Goal: Information Seeking & Learning: Learn about a topic

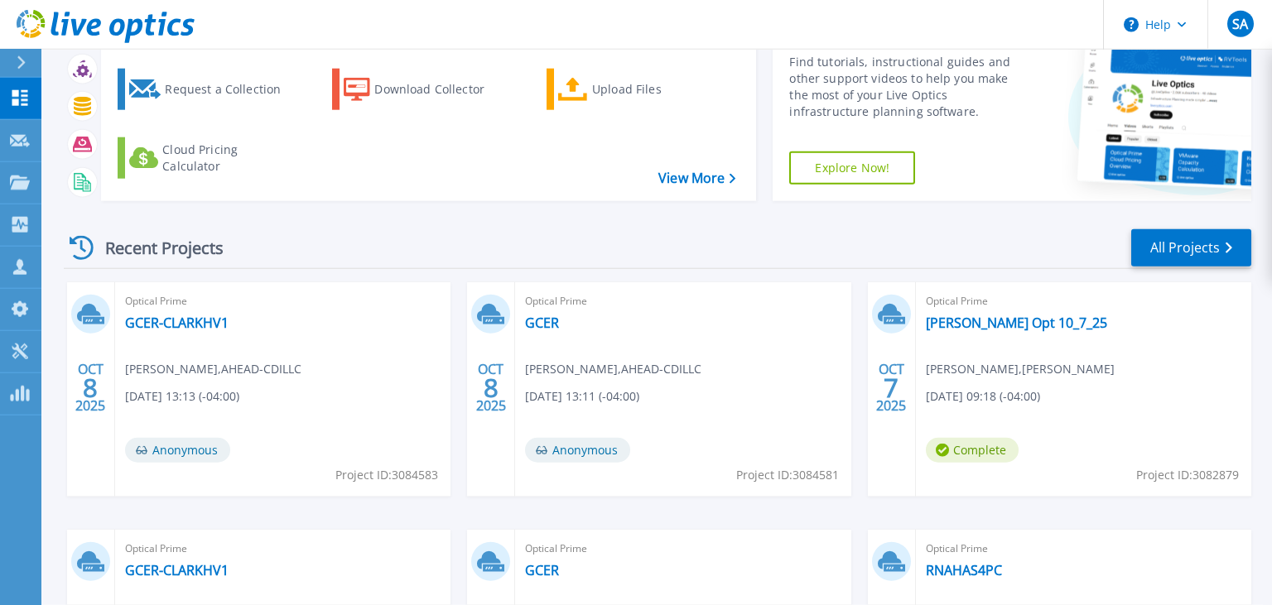
scroll to position [116, 0]
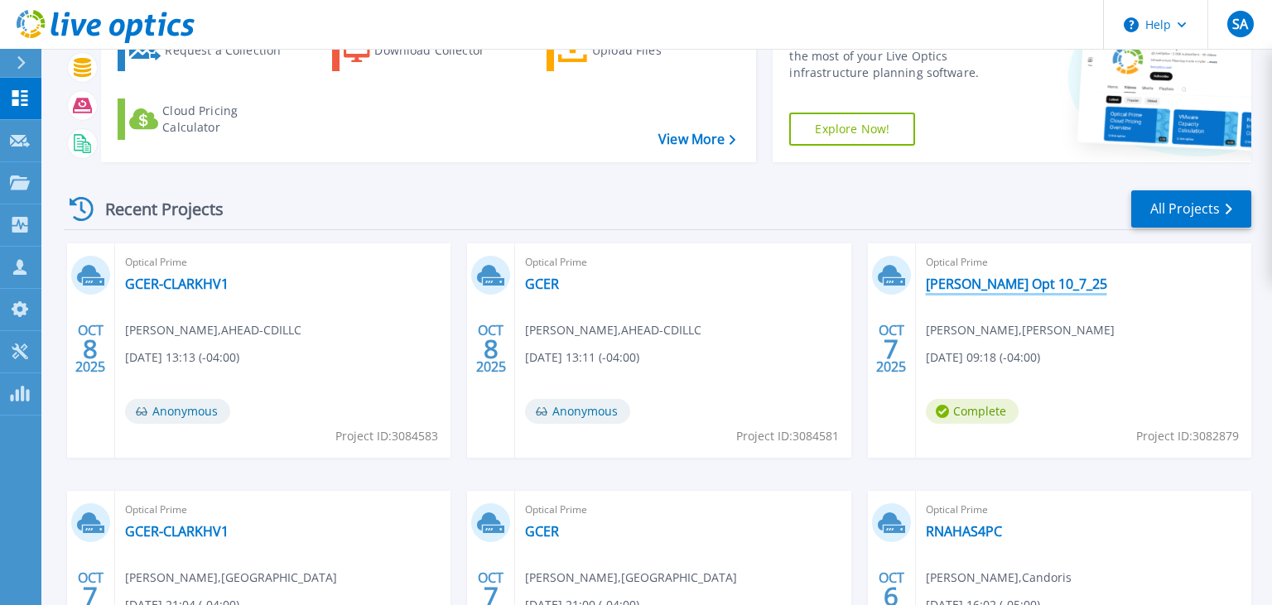
click at [955, 280] on link "[PERSON_NAME] Opt 10_7_25" at bounding box center [1016, 284] width 181 height 17
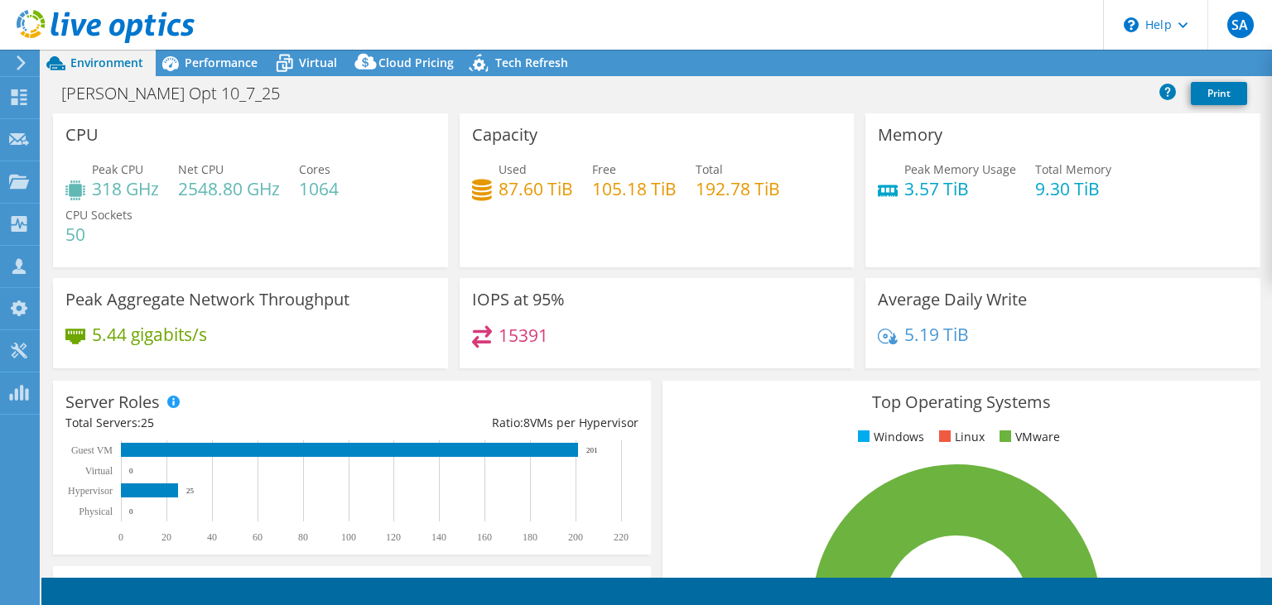
select select "USD"
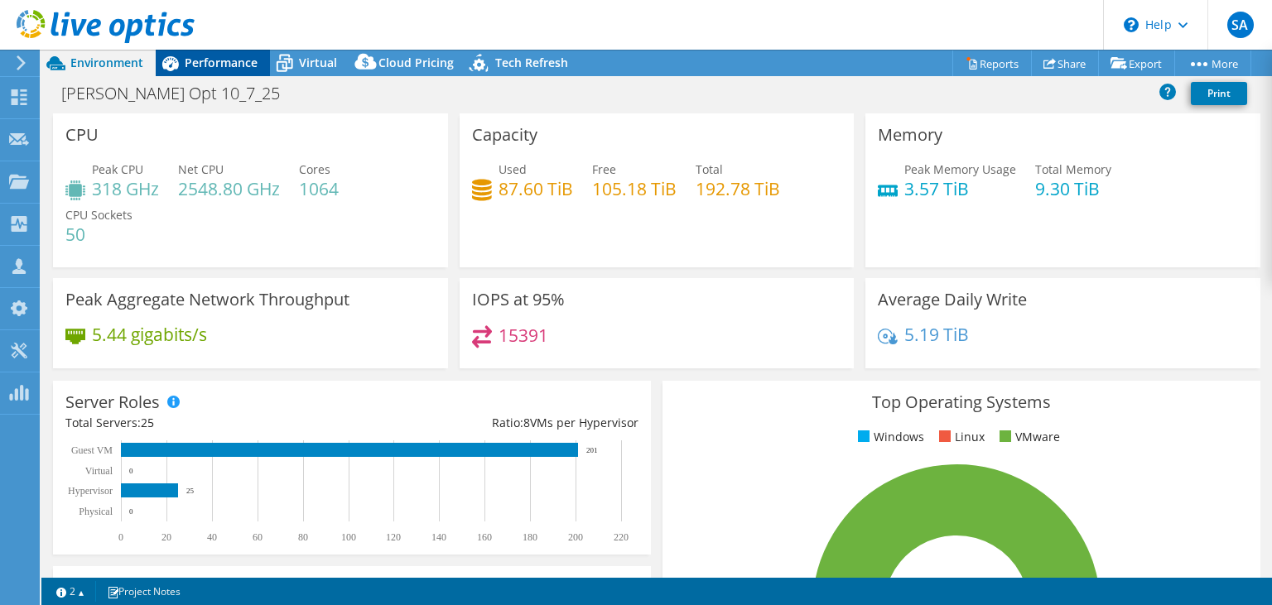
click at [207, 51] on div "Performance" at bounding box center [213, 63] width 114 height 26
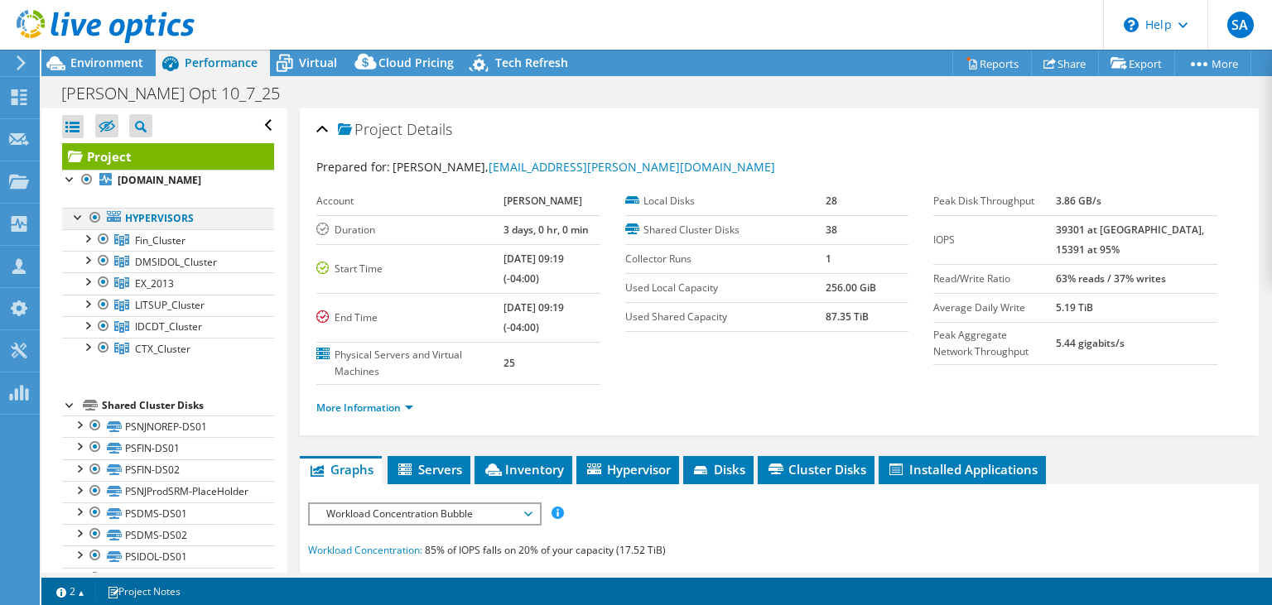
click at [93, 228] on div at bounding box center [95, 218] width 17 height 20
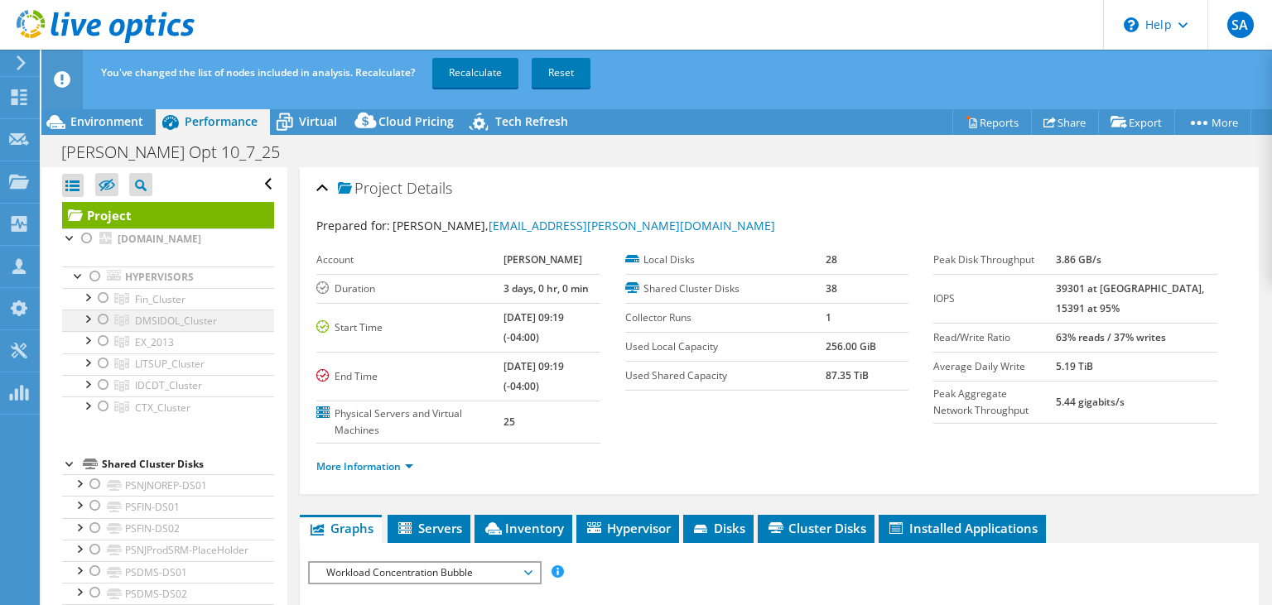
click at [102, 330] on div at bounding box center [103, 320] width 17 height 20
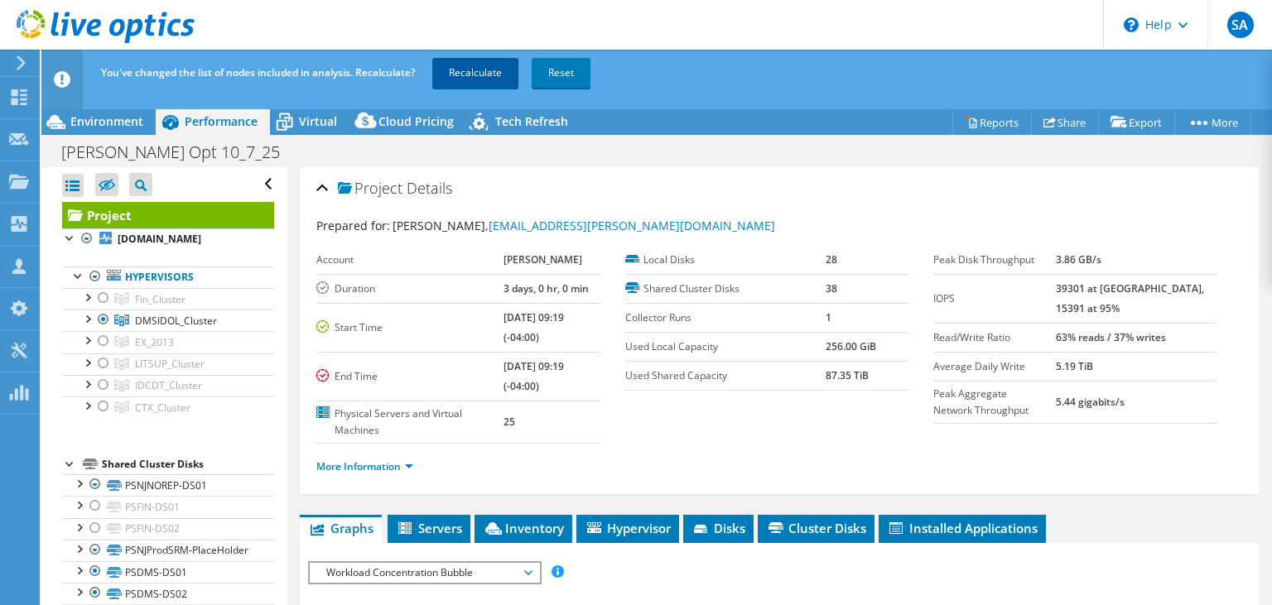
click at [485, 78] on link "Recalculate" at bounding box center [475, 73] width 86 height 30
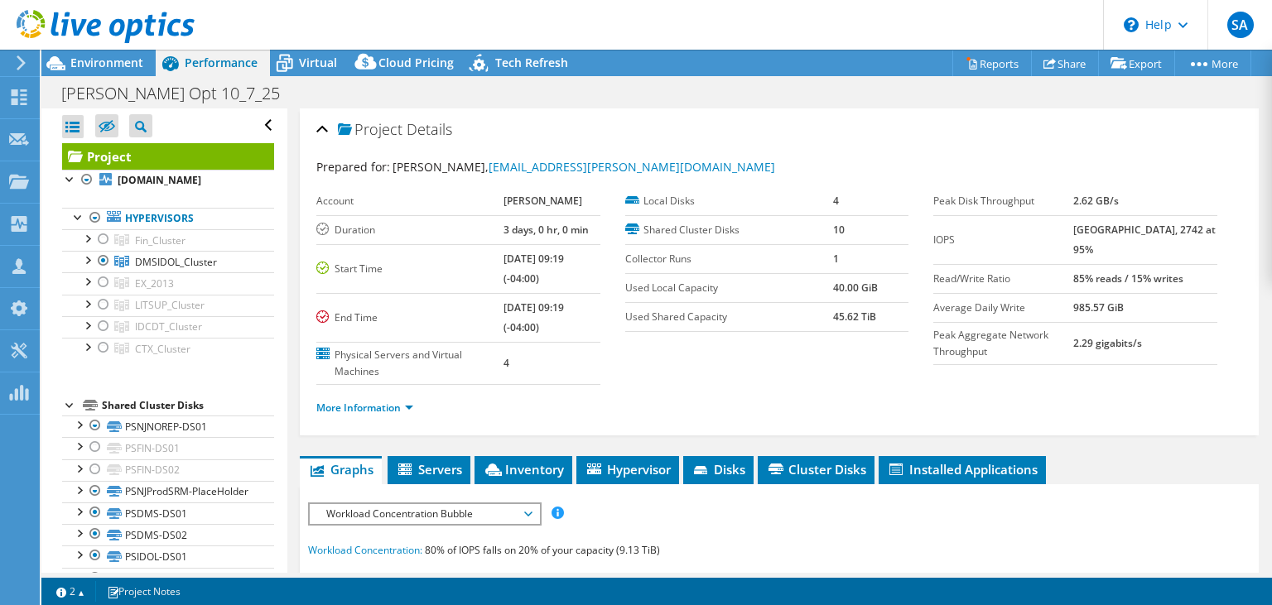
click at [704, 34] on header "SA Partner Team Member [PERSON_NAME] [PERSON_NAME][EMAIL_ADDRESS][PERSON_NAME][…" at bounding box center [636, 25] width 1272 height 50
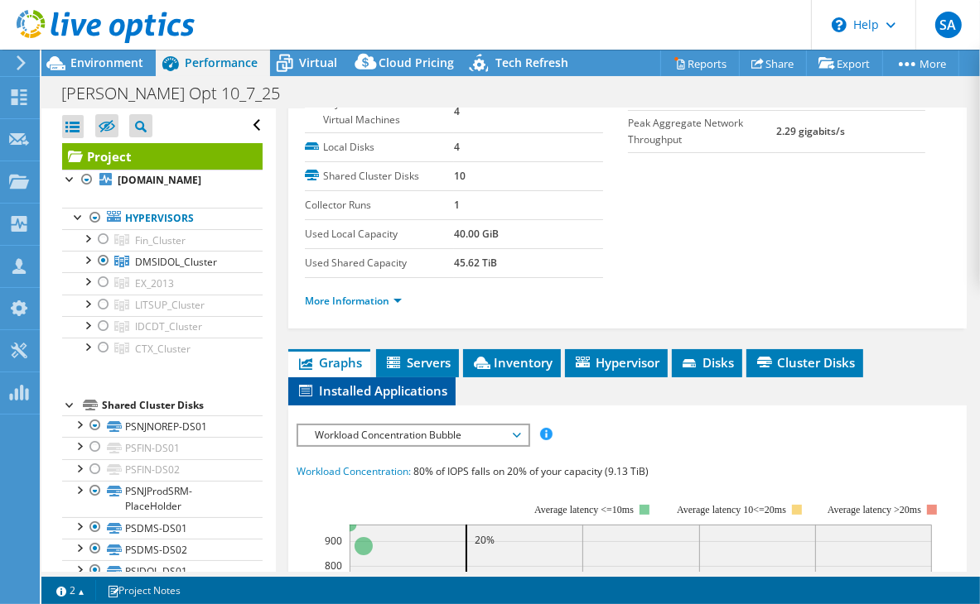
scroll to position [424, 0]
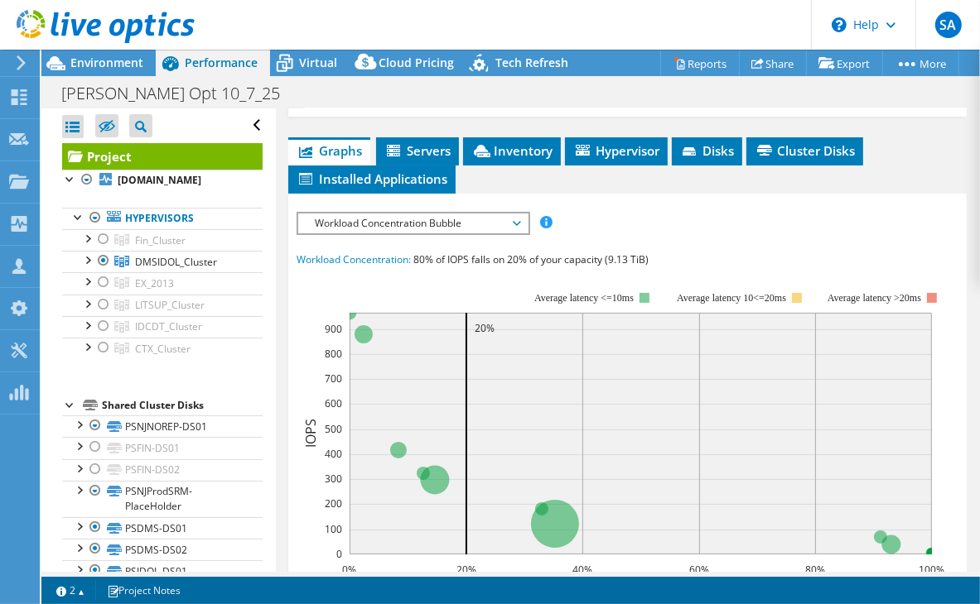
click at [470, 228] on span "Workload Concentration Bubble" at bounding box center [412, 224] width 213 height 20
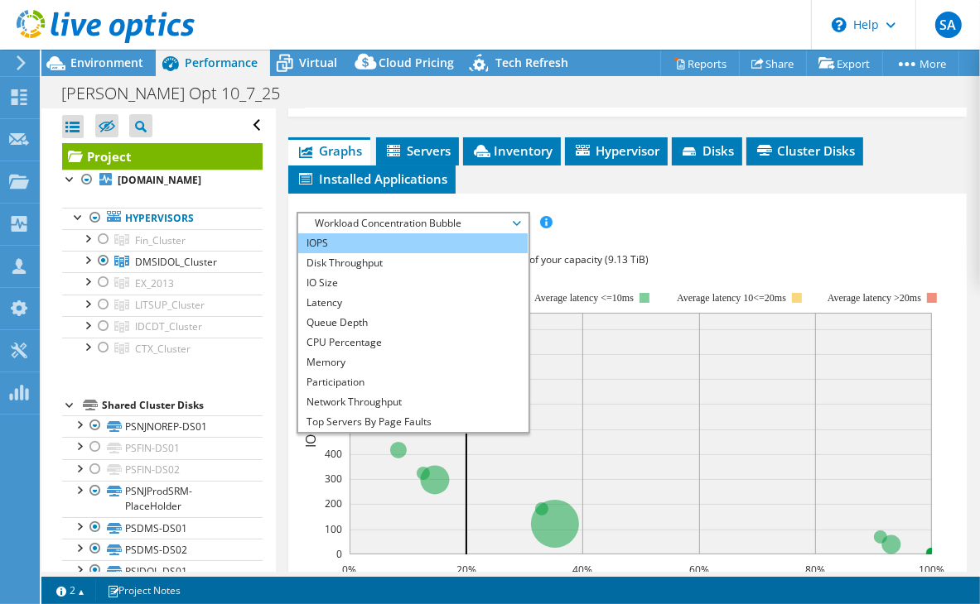
click at [393, 234] on li "IOPS" at bounding box center [412, 244] width 229 height 20
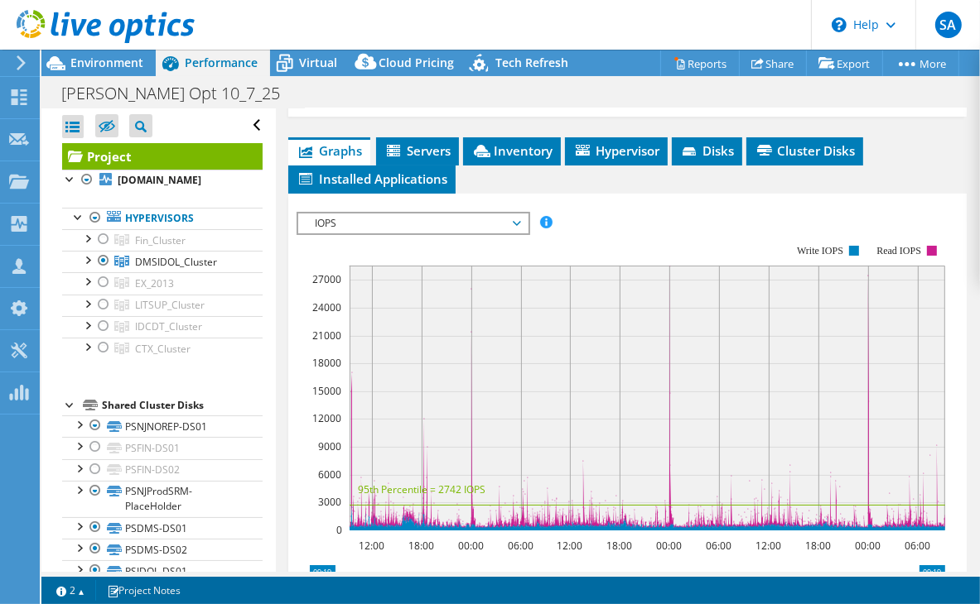
click at [416, 214] on span "IOPS" at bounding box center [412, 224] width 213 height 20
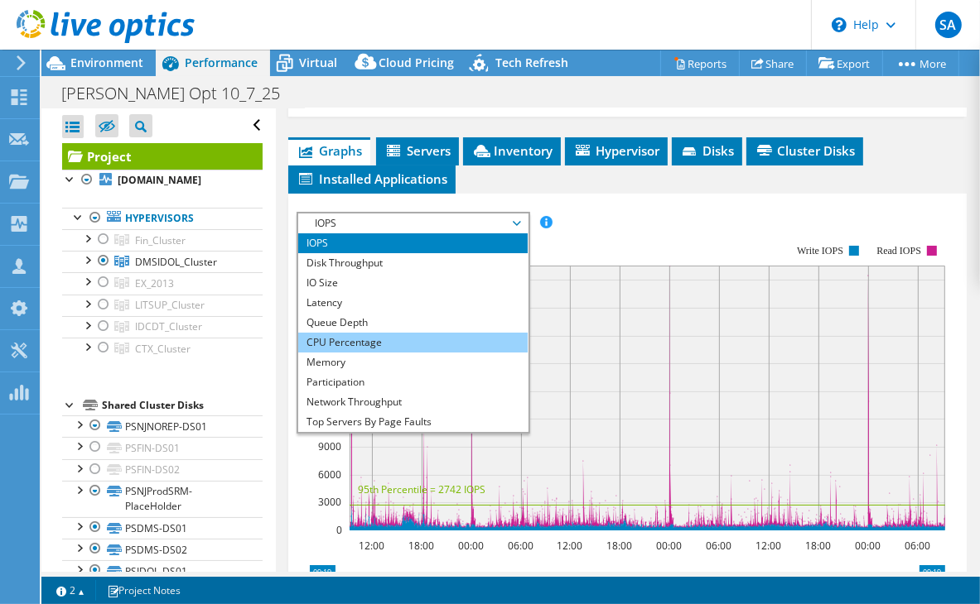
click at [406, 333] on li "CPU Percentage" at bounding box center [412, 343] width 229 height 20
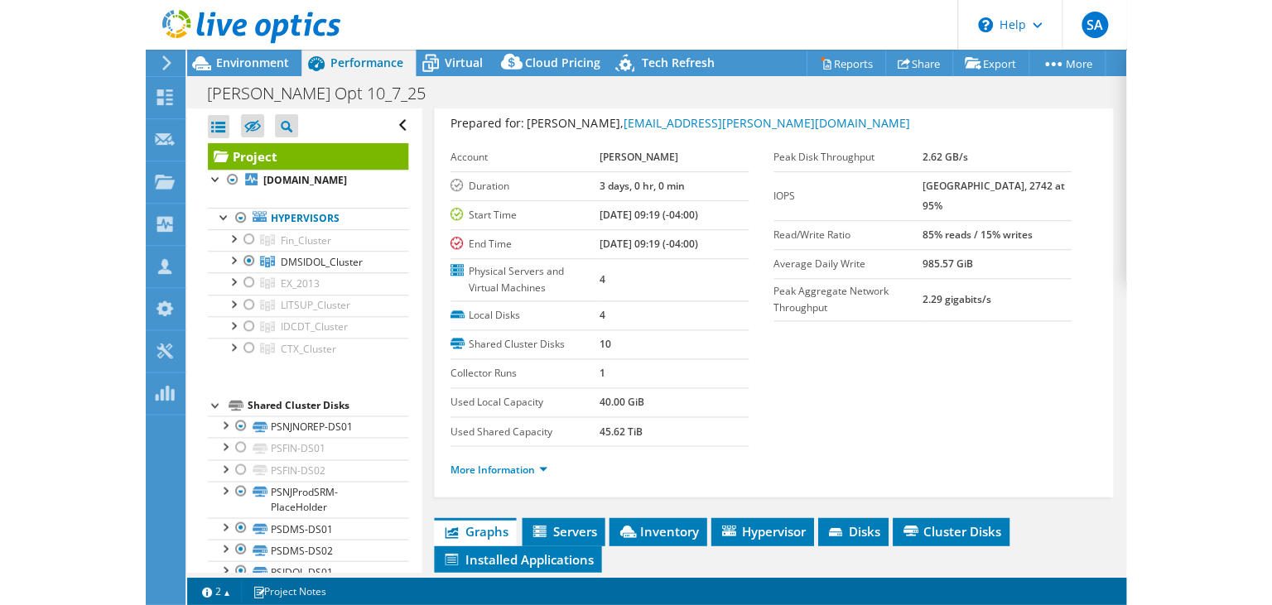
scroll to position [0, 0]
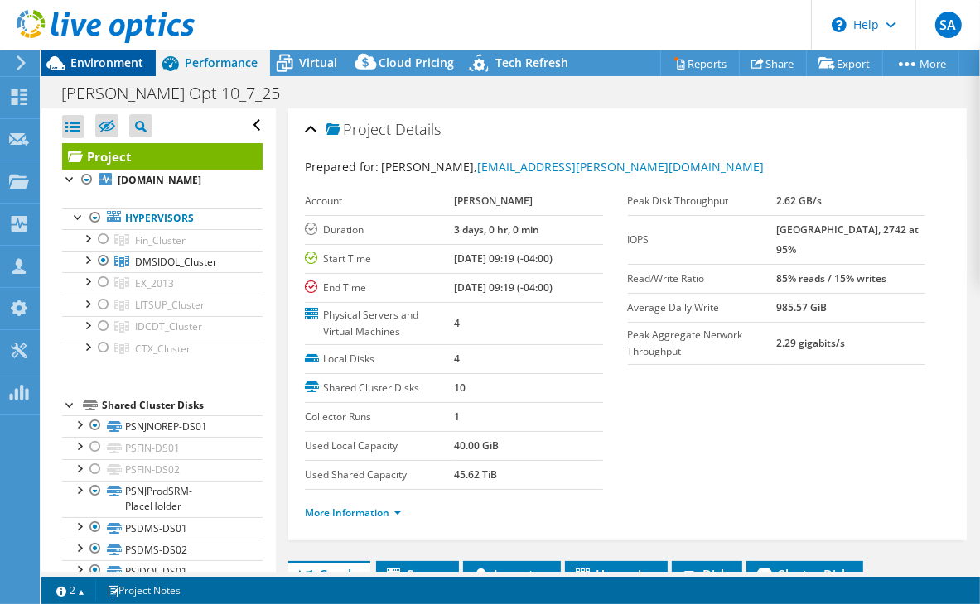
click at [102, 55] on span "Environment" at bounding box center [106, 63] width 73 height 16
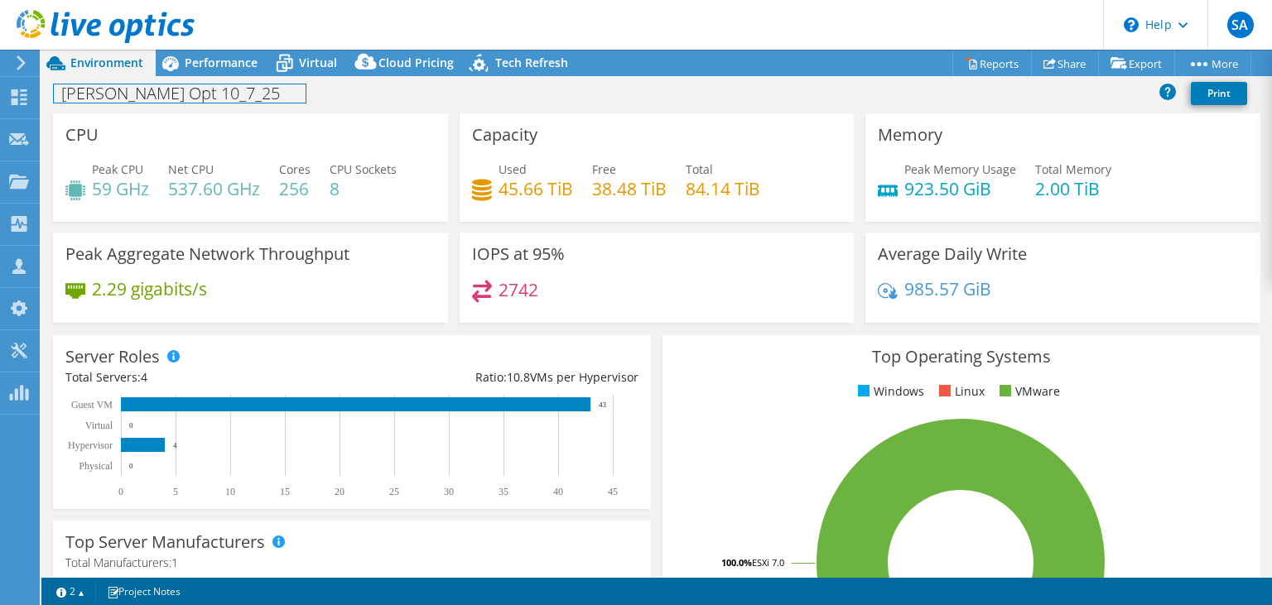
click at [214, 94] on h1 "[PERSON_NAME] Opt 10_7_25" at bounding box center [180, 93] width 252 height 18
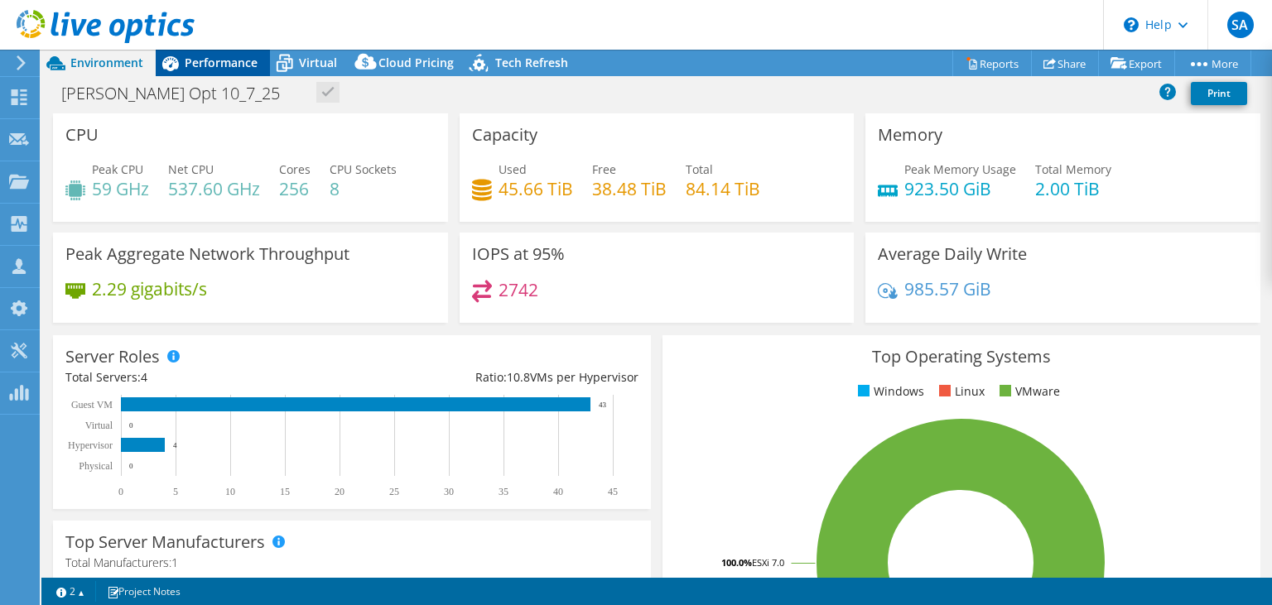
click at [214, 66] on span "Performance" at bounding box center [221, 63] width 73 height 16
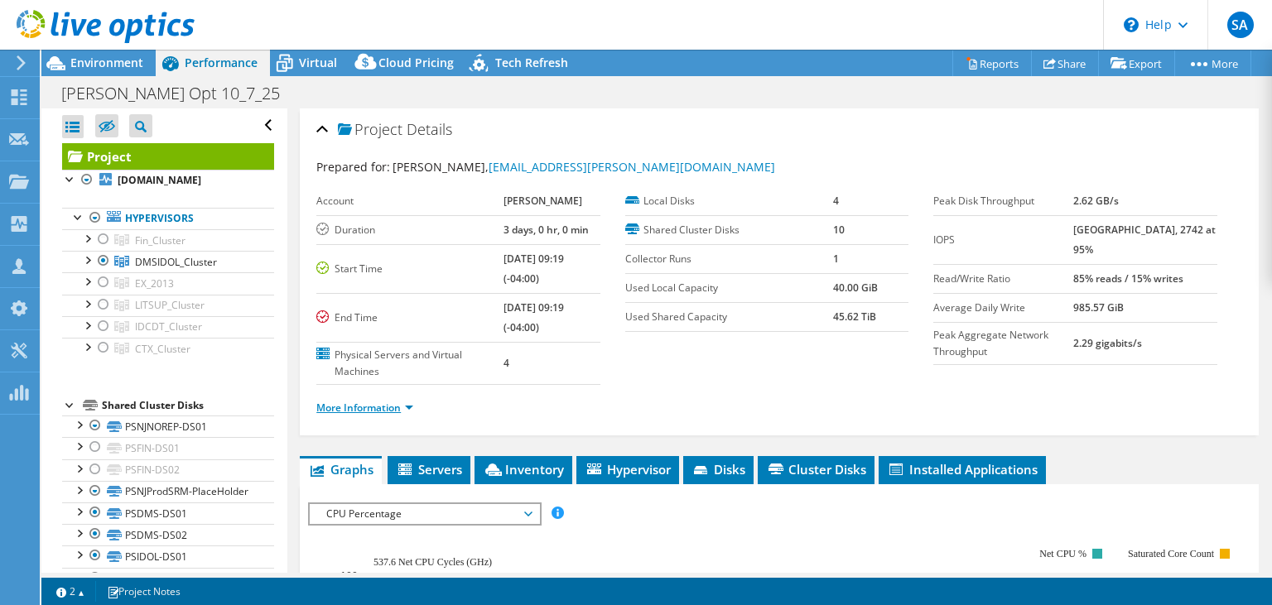
click at [356, 409] on link "More Information" at bounding box center [364, 408] width 97 height 14
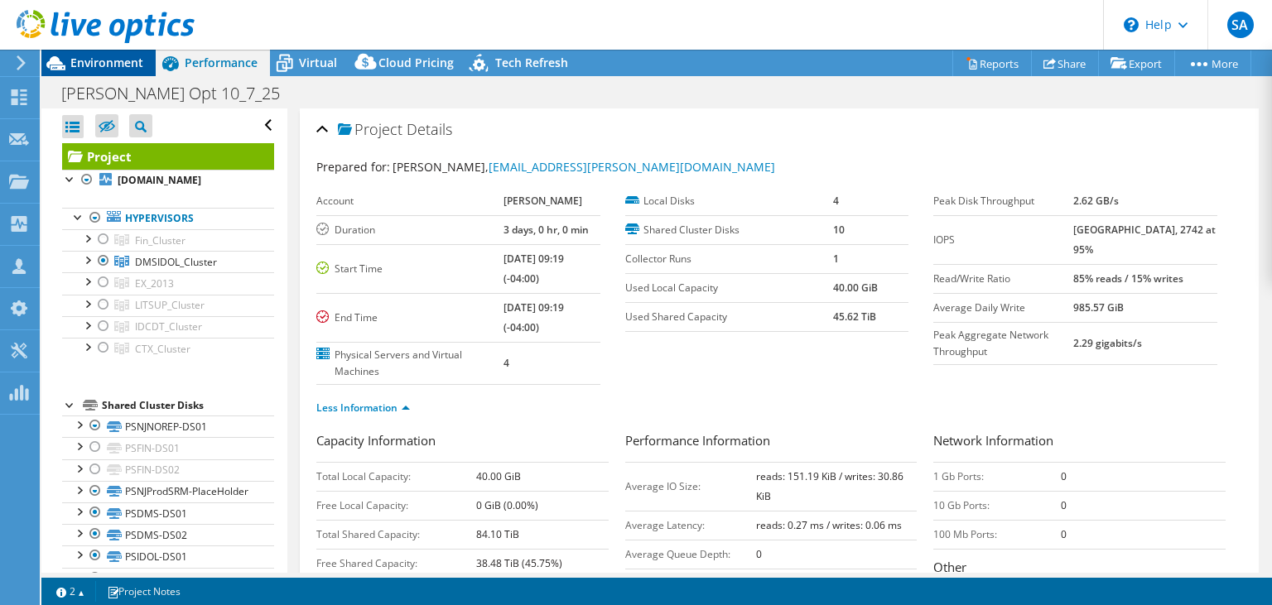
click at [111, 64] on span "Environment" at bounding box center [106, 63] width 73 height 16
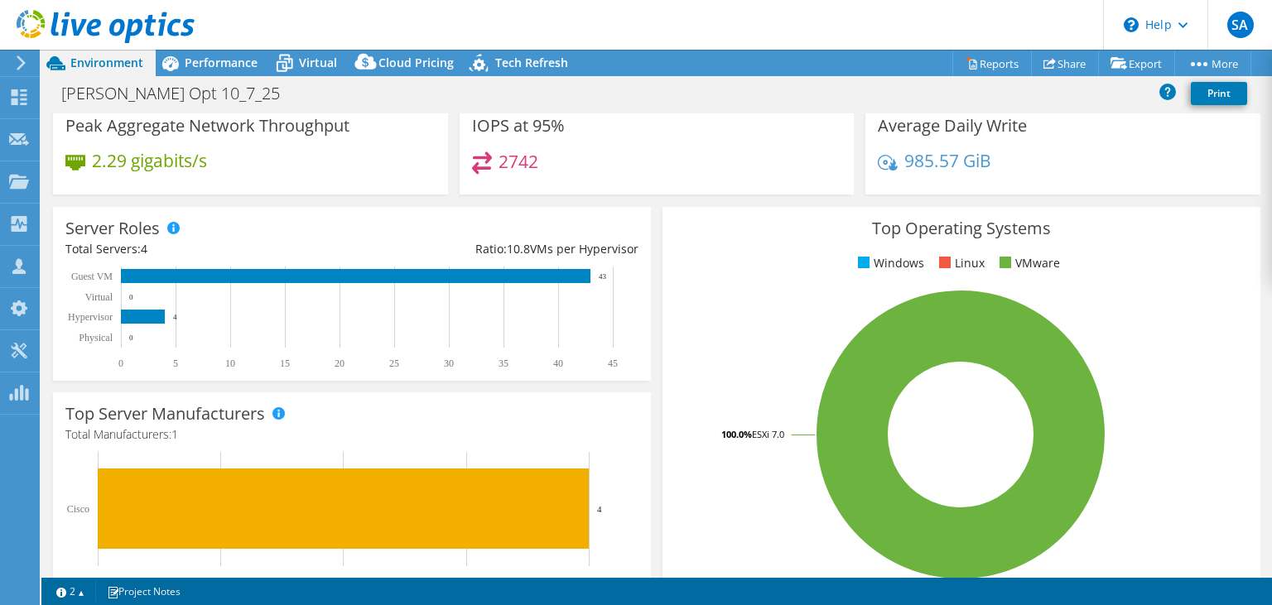
scroll to position [424, 0]
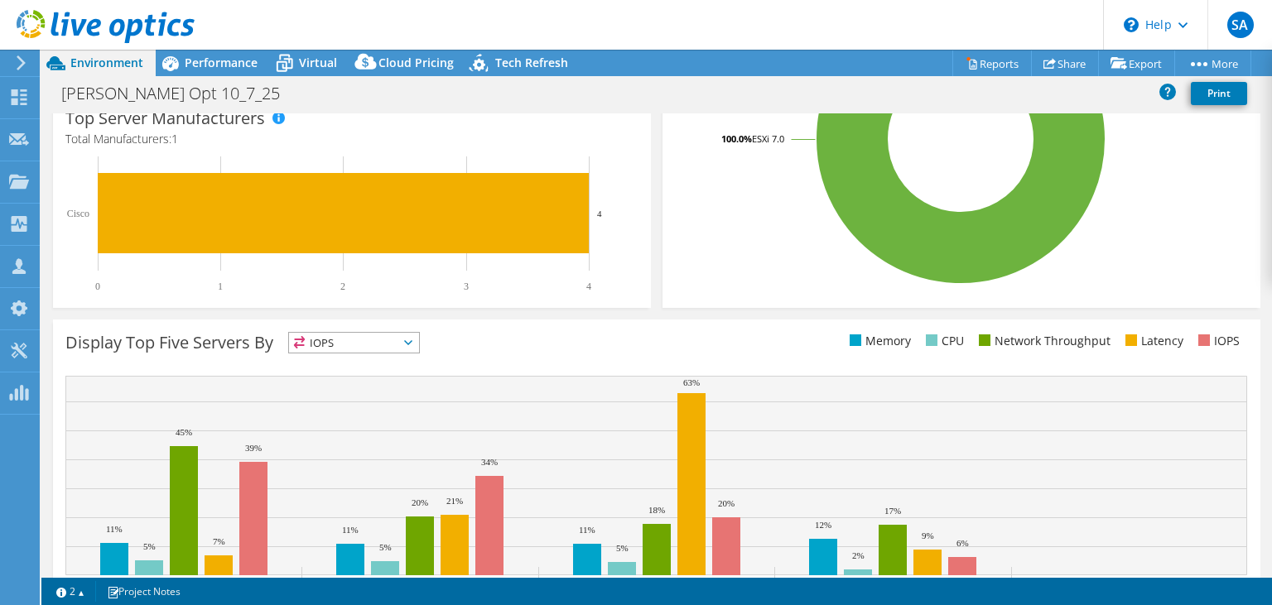
click at [380, 346] on span "IOPS" at bounding box center [354, 343] width 130 height 20
click at [510, 324] on div "Display Top Five Servers By IOPS IOPS" at bounding box center [656, 481] width 1207 height 323
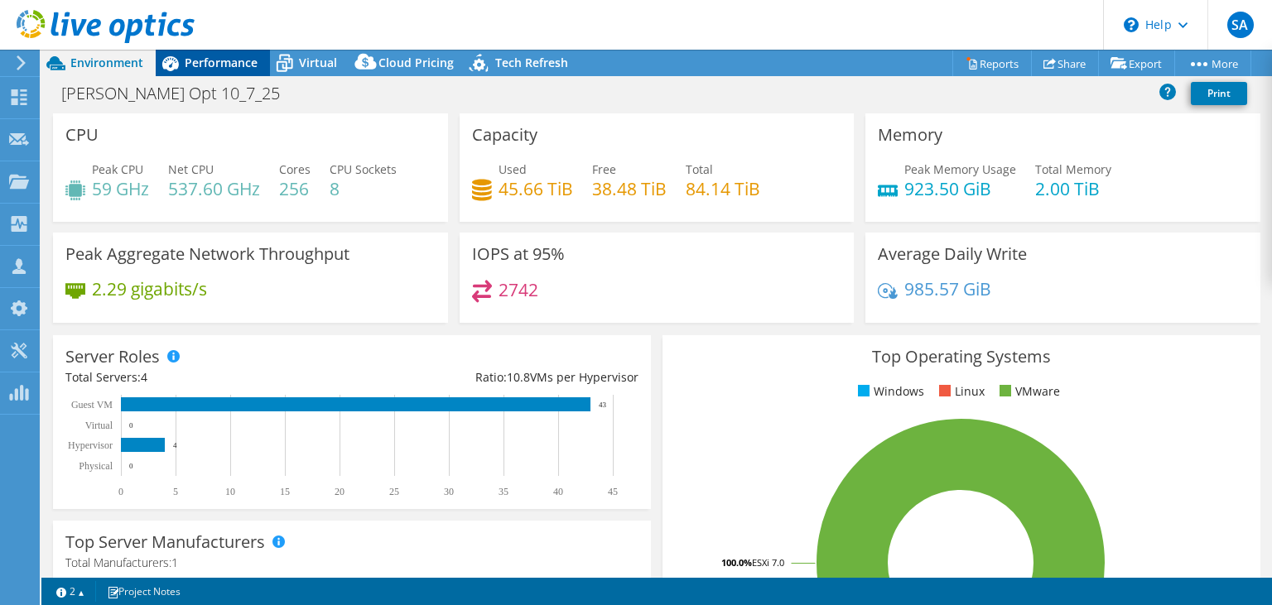
click at [263, 63] on div "Performance" at bounding box center [213, 63] width 114 height 26
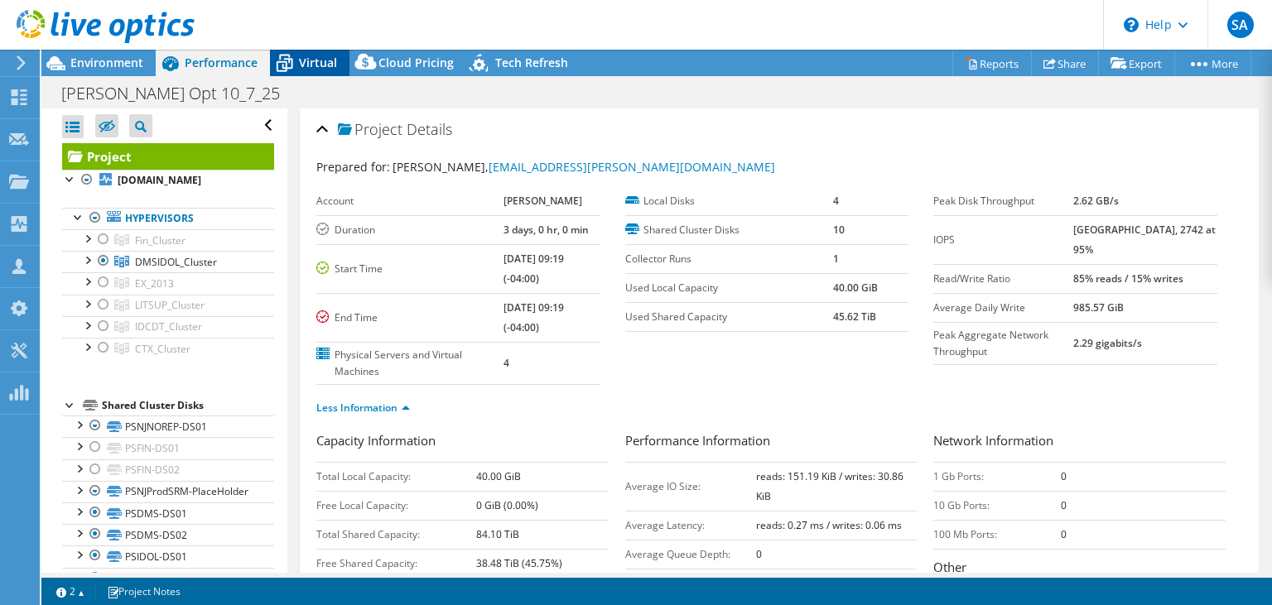
click at [329, 65] on span "Virtual" at bounding box center [318, 63] width 38 height 16
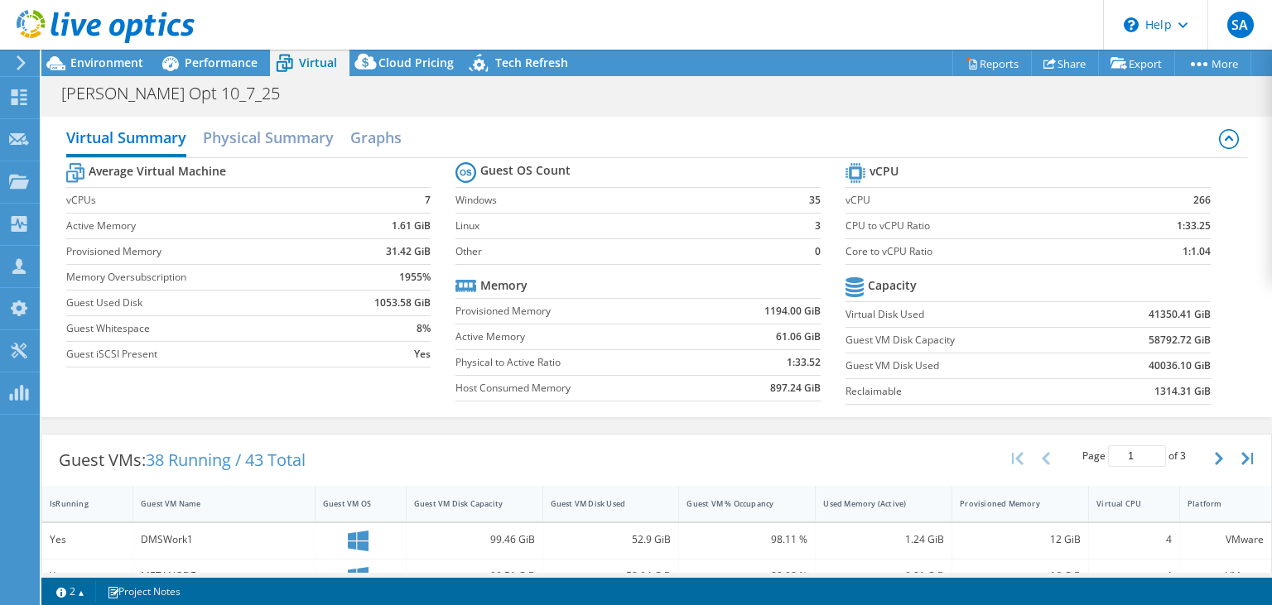
click at [780, 104] on div "[PERSON_NAME] Opt 10_7_25 Print" at bounding box center [656, 93] width 1230 height 31
click at [767, 132] on div "Virtual Summary Physical Summary Graphs" at bounding box center [657, 139] width 1182 height 37
click at [206, 65] on span "Performance" at bounding box center [221, 63] width 73 height 16
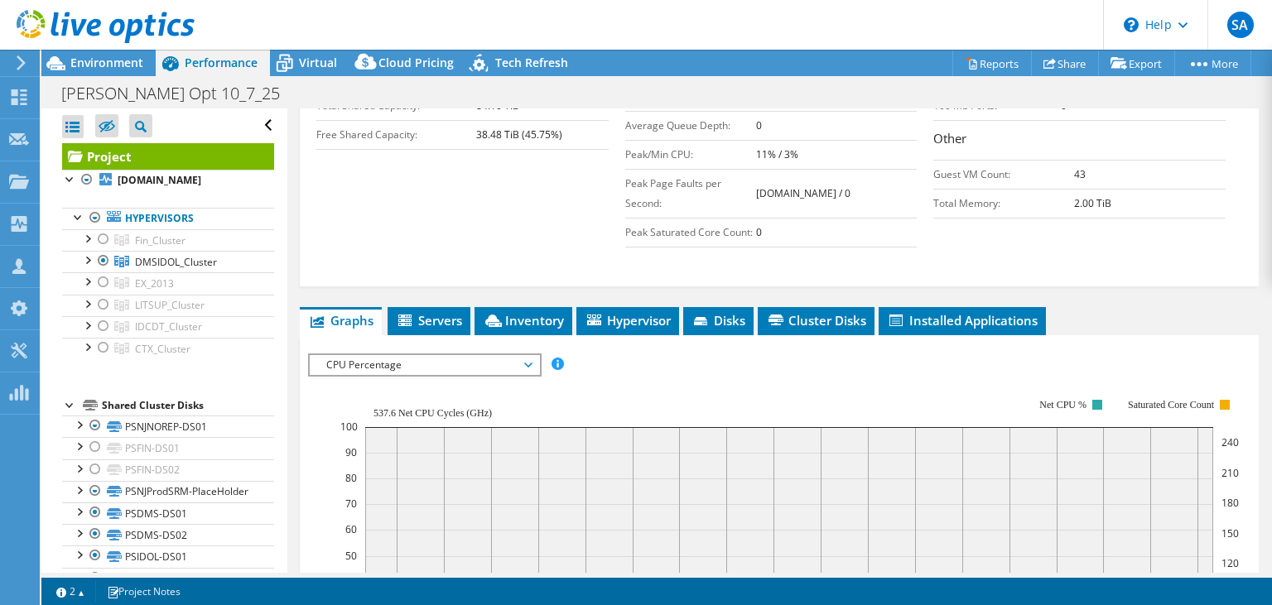
scroll to position [530, 0]
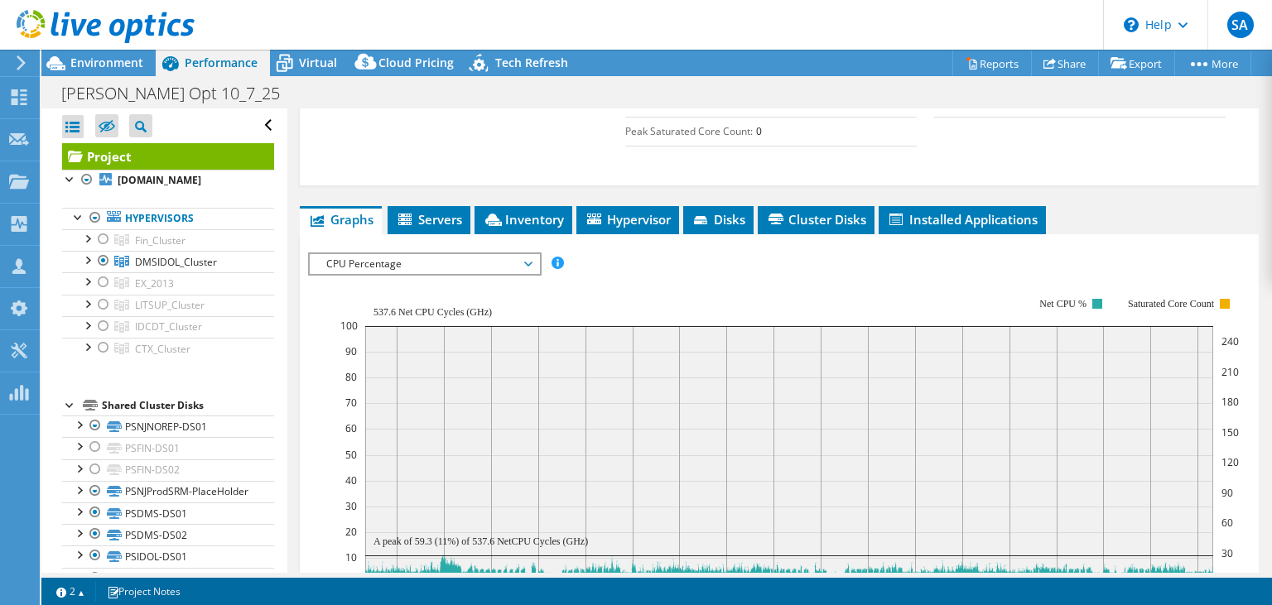
click at [473, 268] on span "CPU Percentage" at bounding box center [424, 264] width 213 height 20
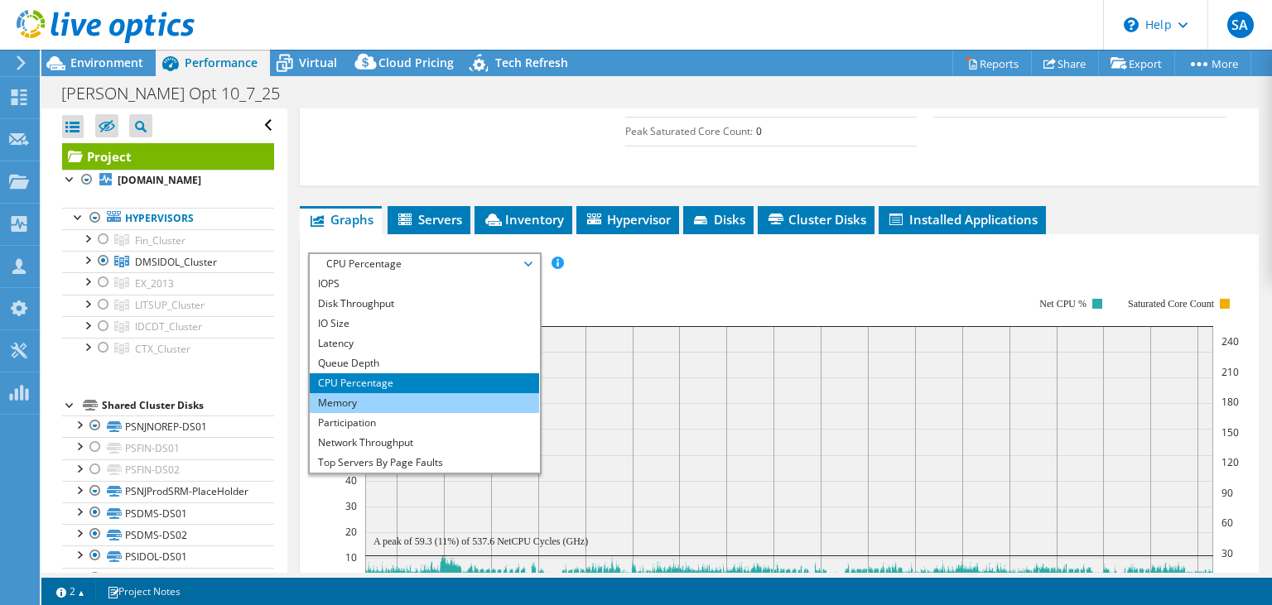
click at [366, 393] on li "Memory" at bounding box center [424, 403] width 229 height 20
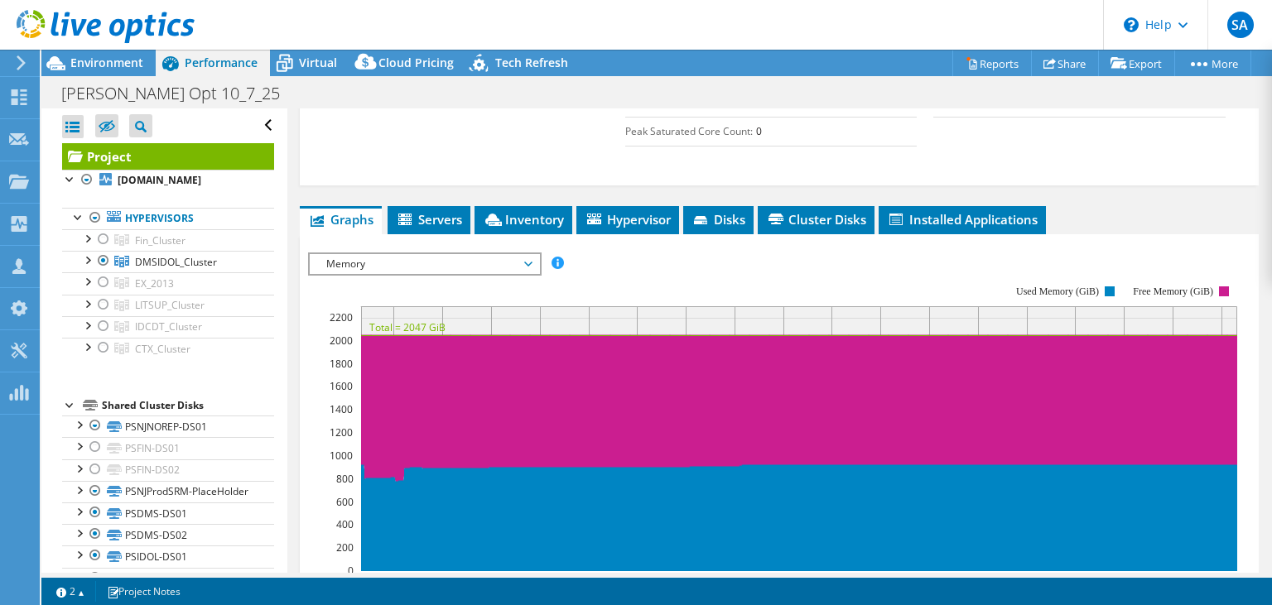
click at [462, 256] on span "Memory" at bounding box center [424, 264] width 213 height 20
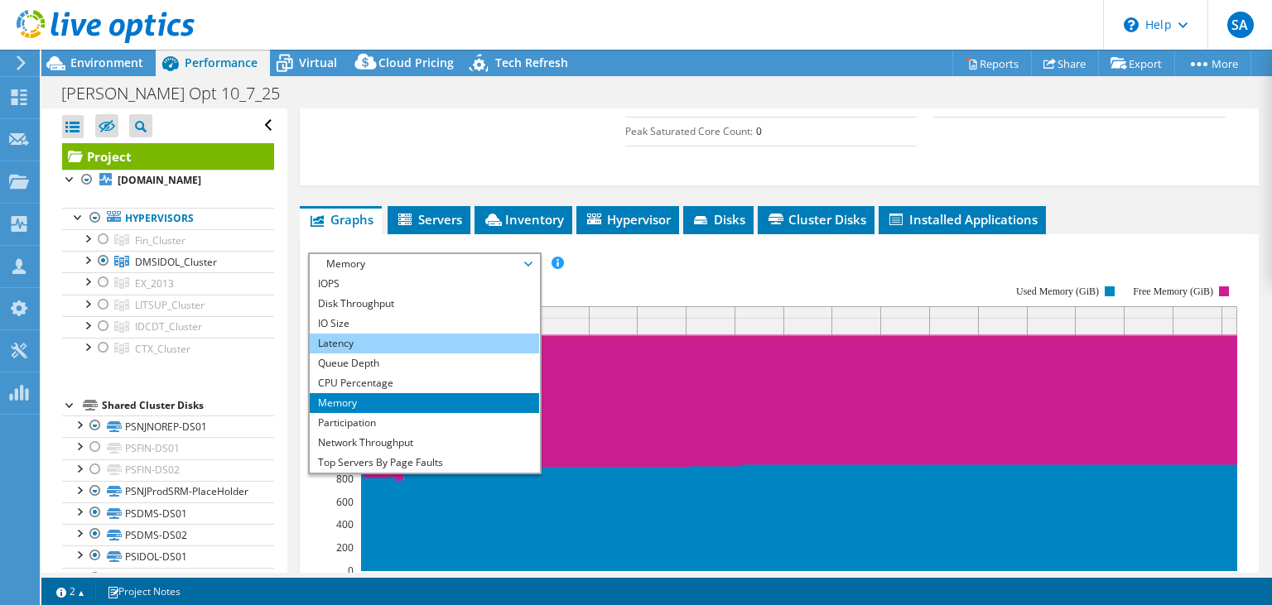
click at [420, 336] on li "Latency" at bounding box center [424, 344] width 229 height 20
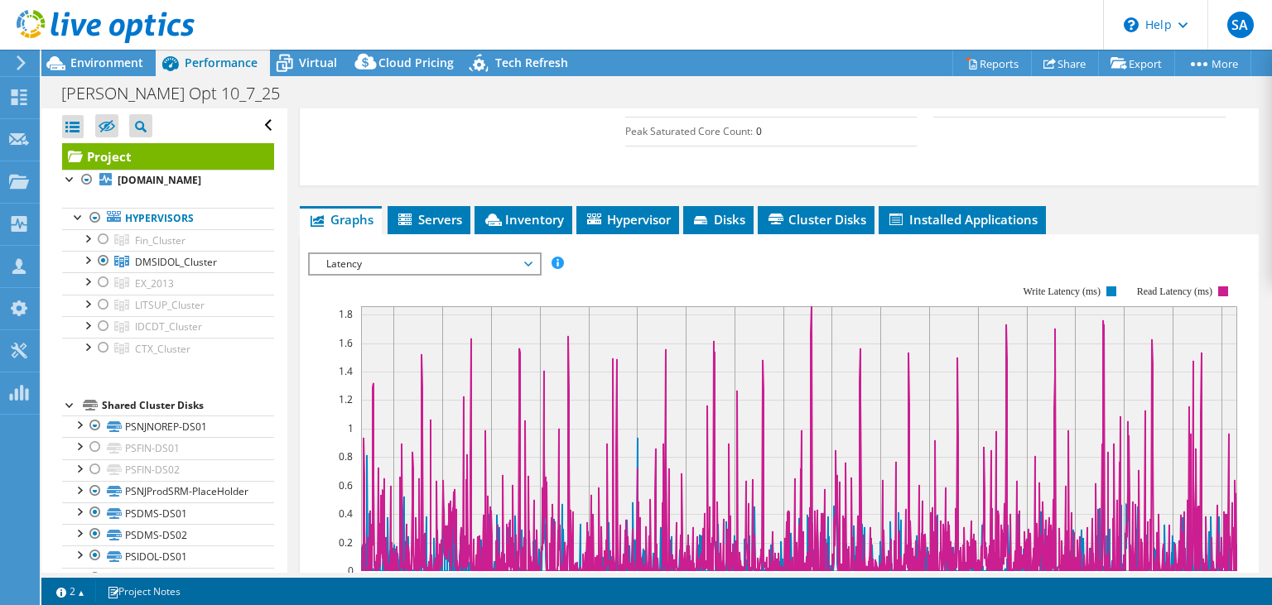
click at [428, 258] on span "Latency" at bounding box center [424, 264] width 213 height 20
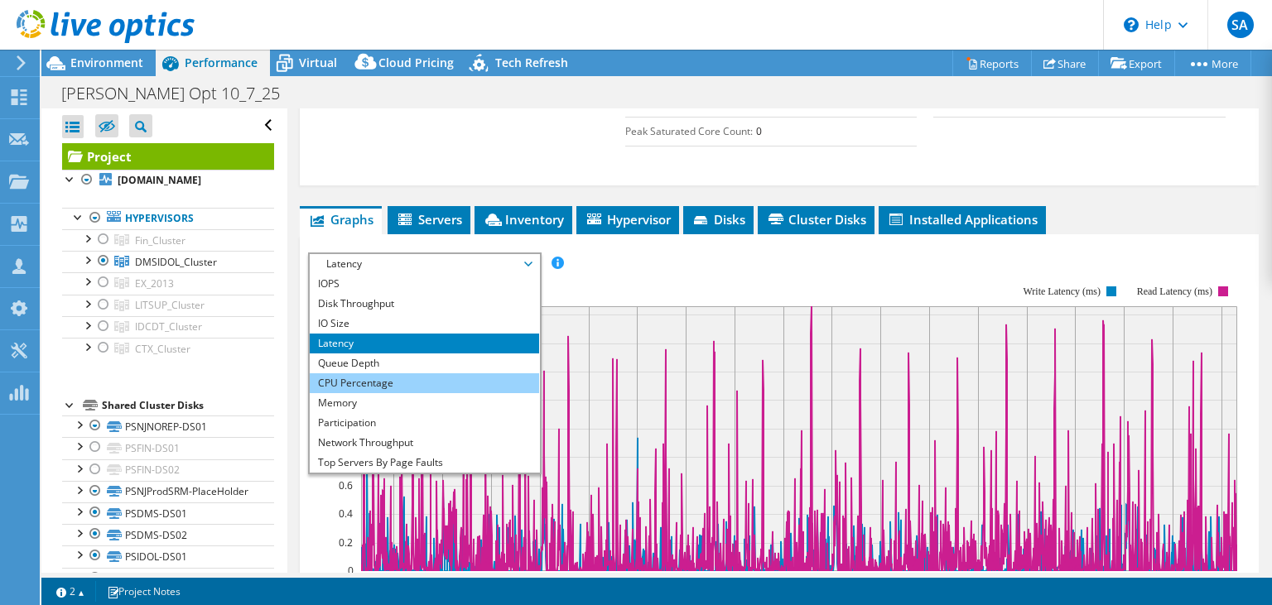
click at [342, 375] on li "CPU Percentage" at bounding box center [424, 383] width 229 height 20
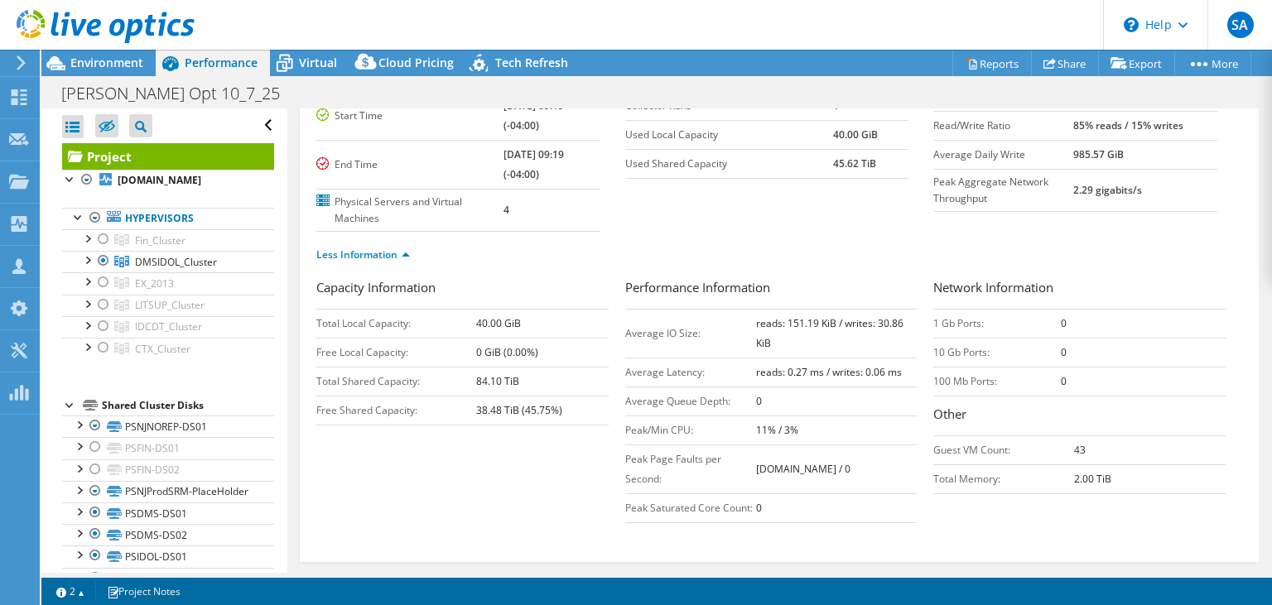
scroll to position [212, 0]
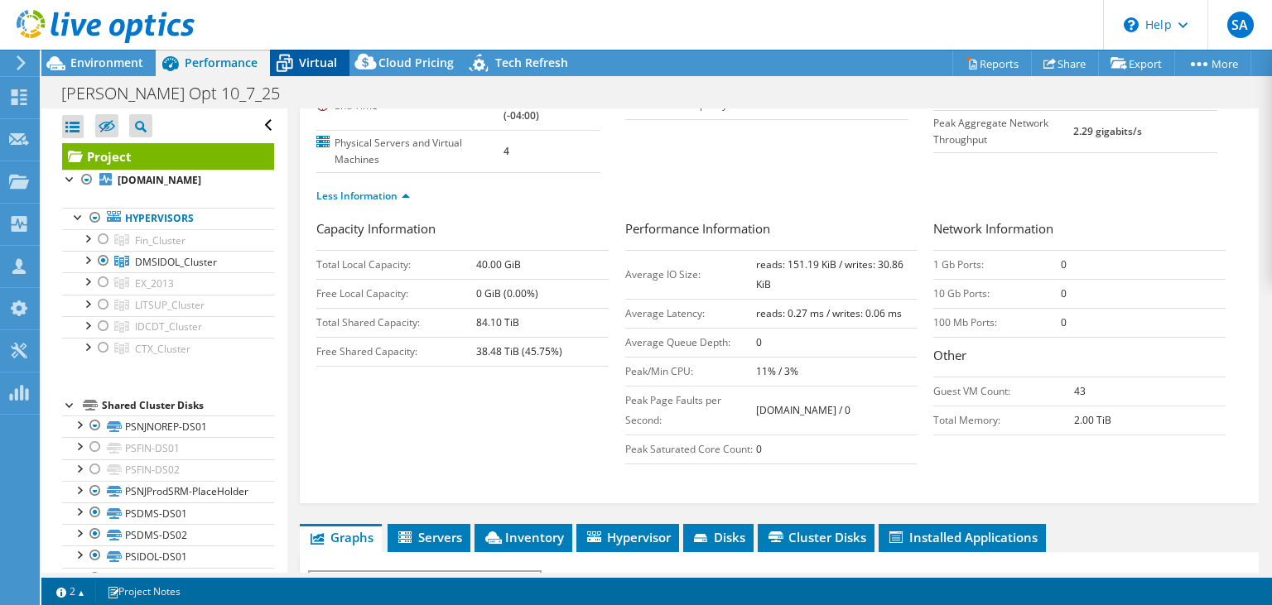
click at [306, 66] on span "Virtual" at bounding box center [318, 63] width 38 height 16
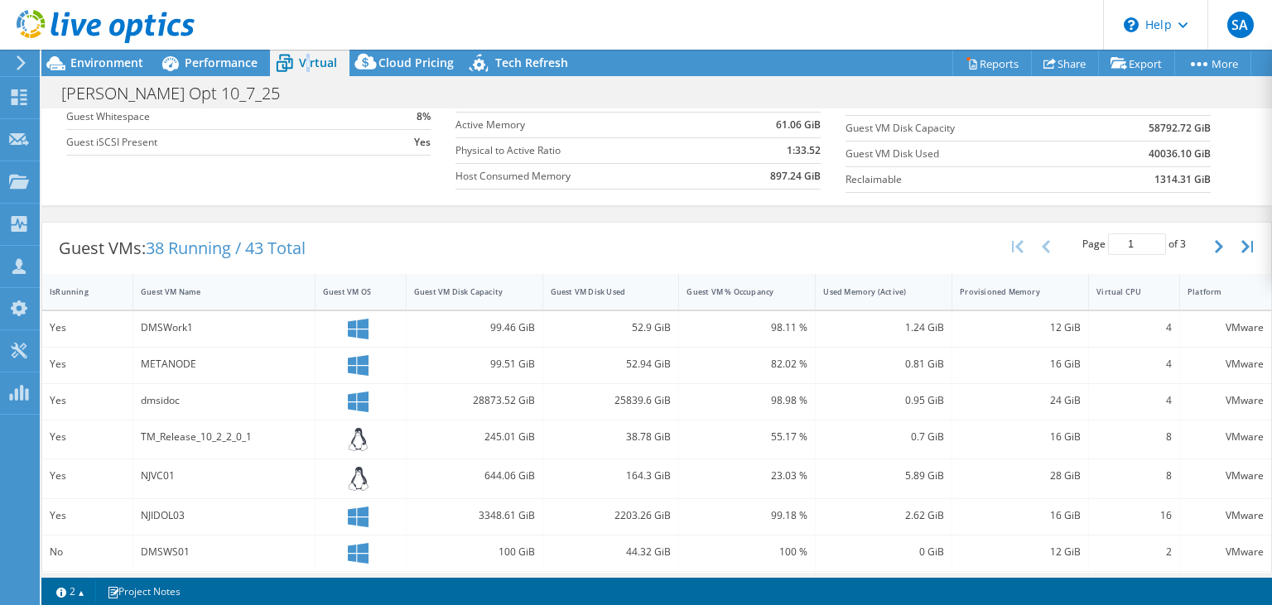
scroll to position [0, 0]
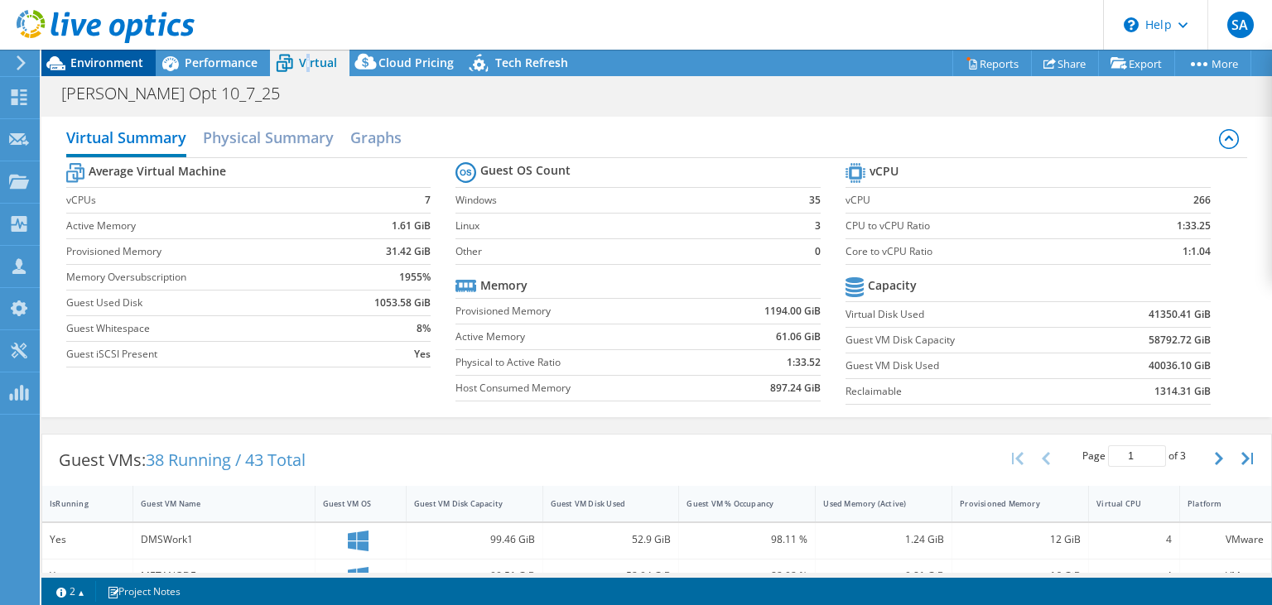
click at [64, 66] on icon at bounding box center [55, 63] width 19 height 14
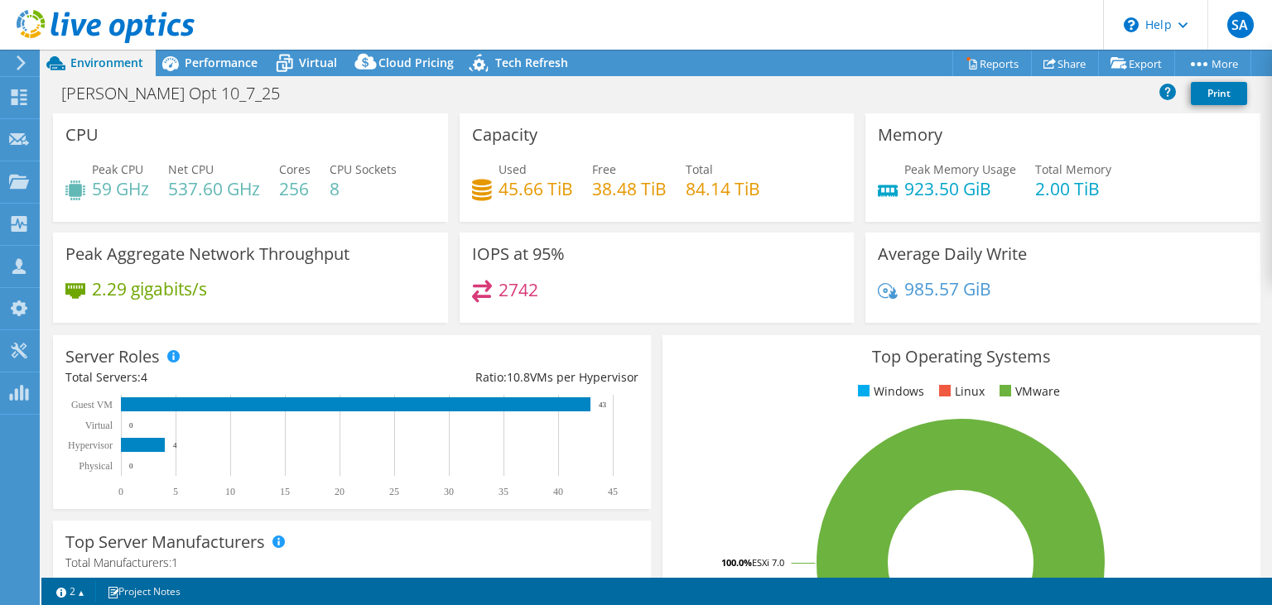
click at [24, 68] on icon at bounding box center [21, 62] width 12 height 15
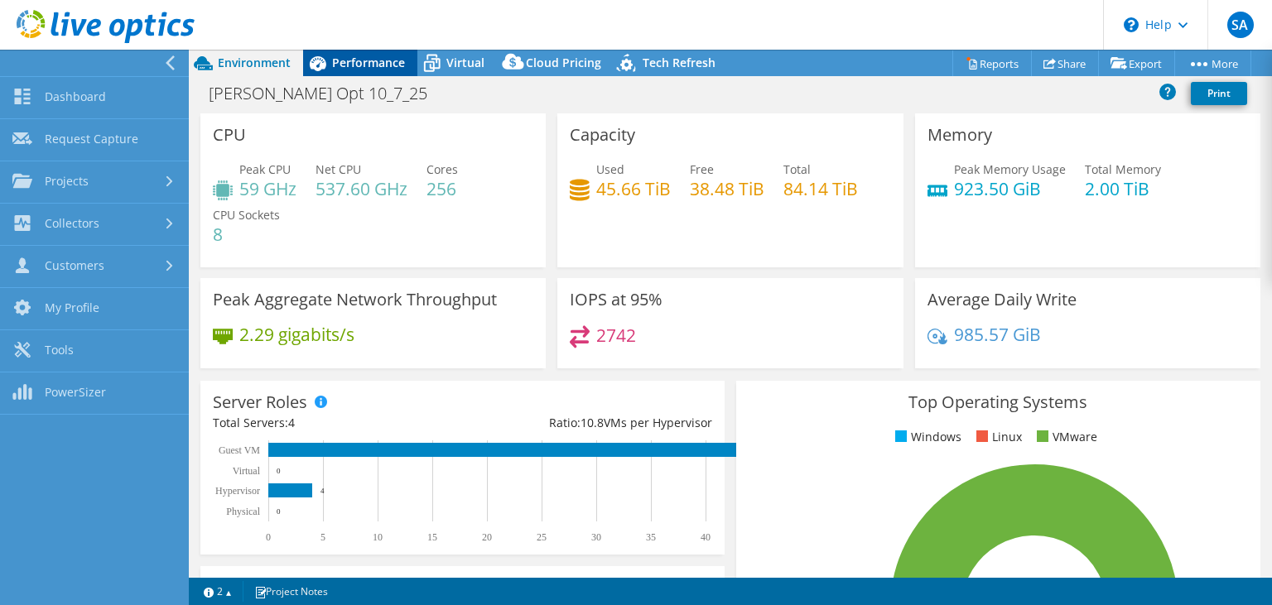
click at [341, 60] on span "Performance" at bounding box center [368, 63] width 73 height 16
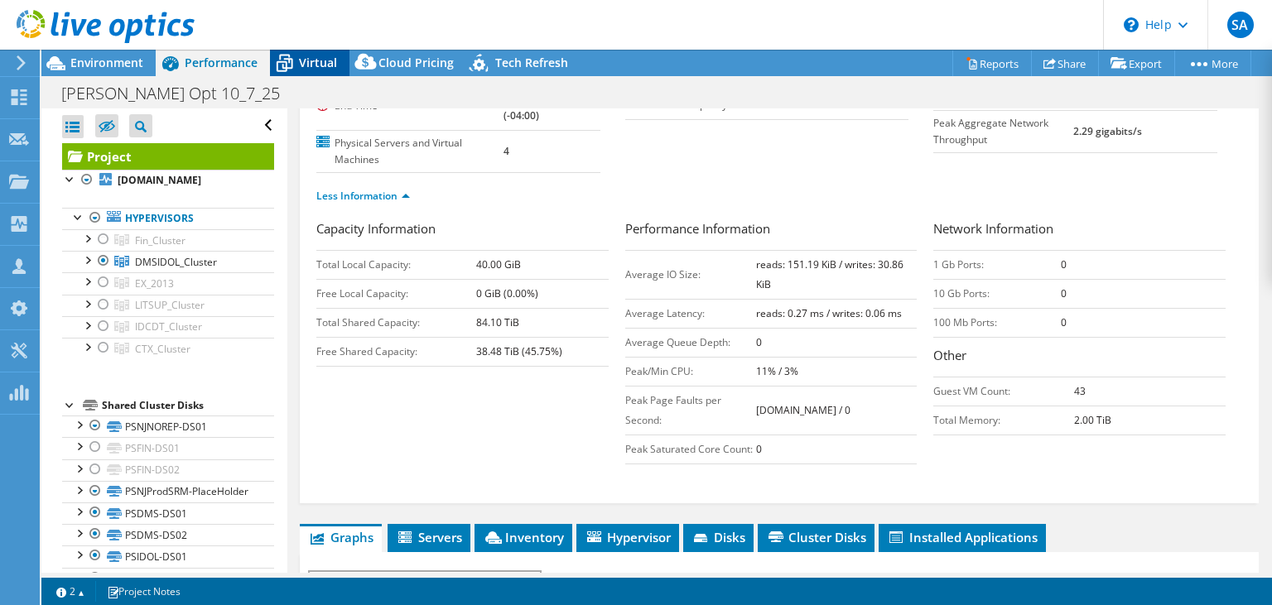
click at [317, 59] on span "Virtual" at bounding box center [318, 63] width 38 height 16
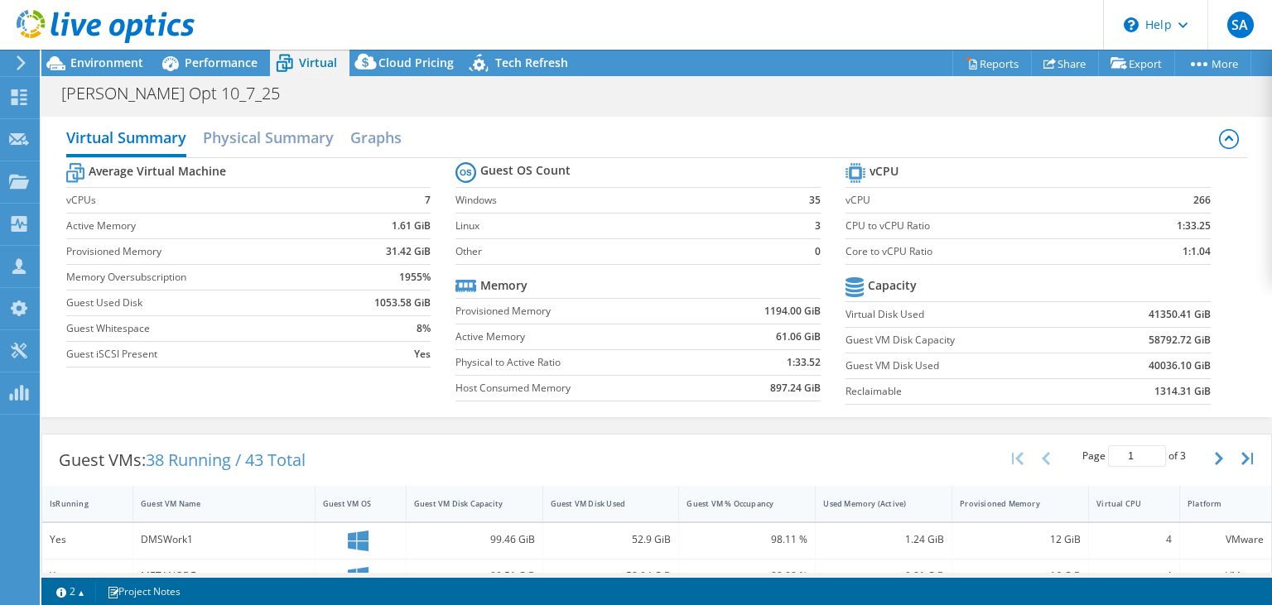
click at [721, 75] on div "Project Actions Project Actions Reports Share Export vSAN ReadyNode Sizer" at bounding box center [656, 63] width 1230 height 26
click at [186, 64] on span "Performance" at bounding box center [221, 63] width 73 height 16
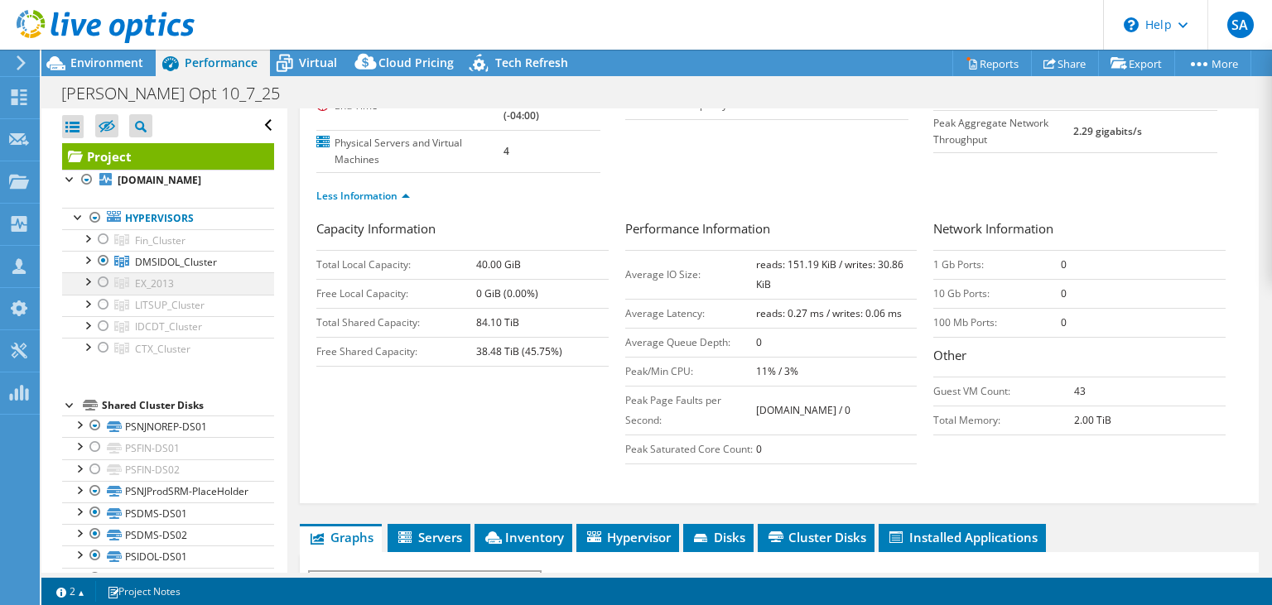
click at [98, 292] on div at bounding box center [103, 282] width 17 height 20
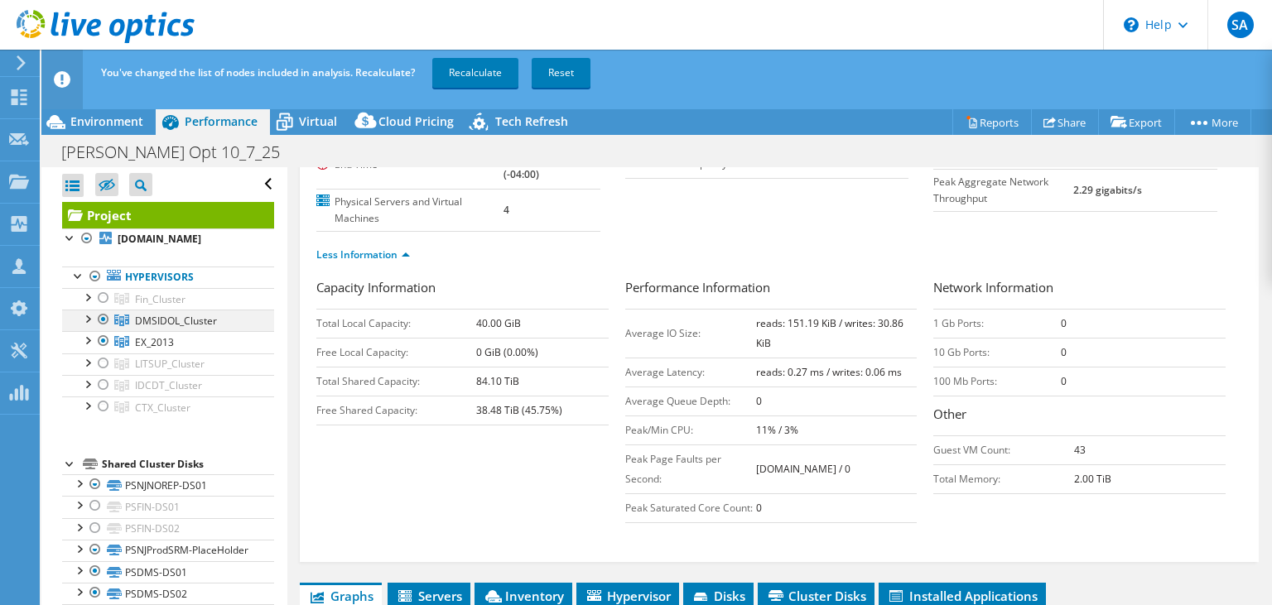
click at [105, 330] on div at bounding box center [103, 320] width 17 height 20
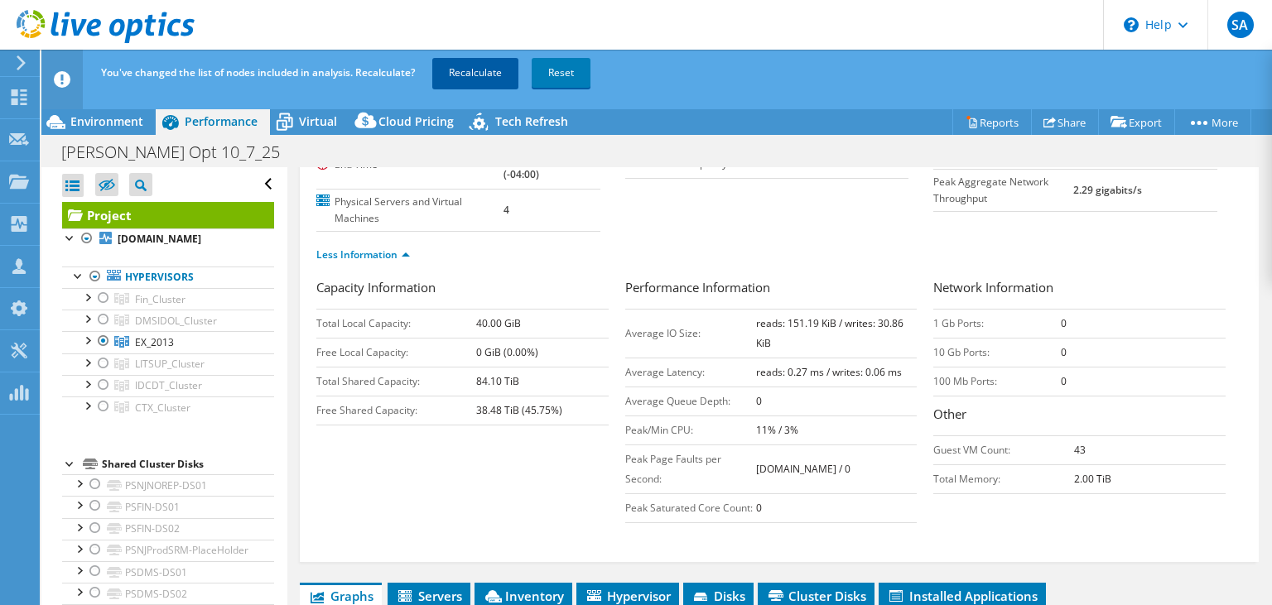
click at [479, 68] on link "Recalculate" at bounding box center [475, 73] width 86 height 30
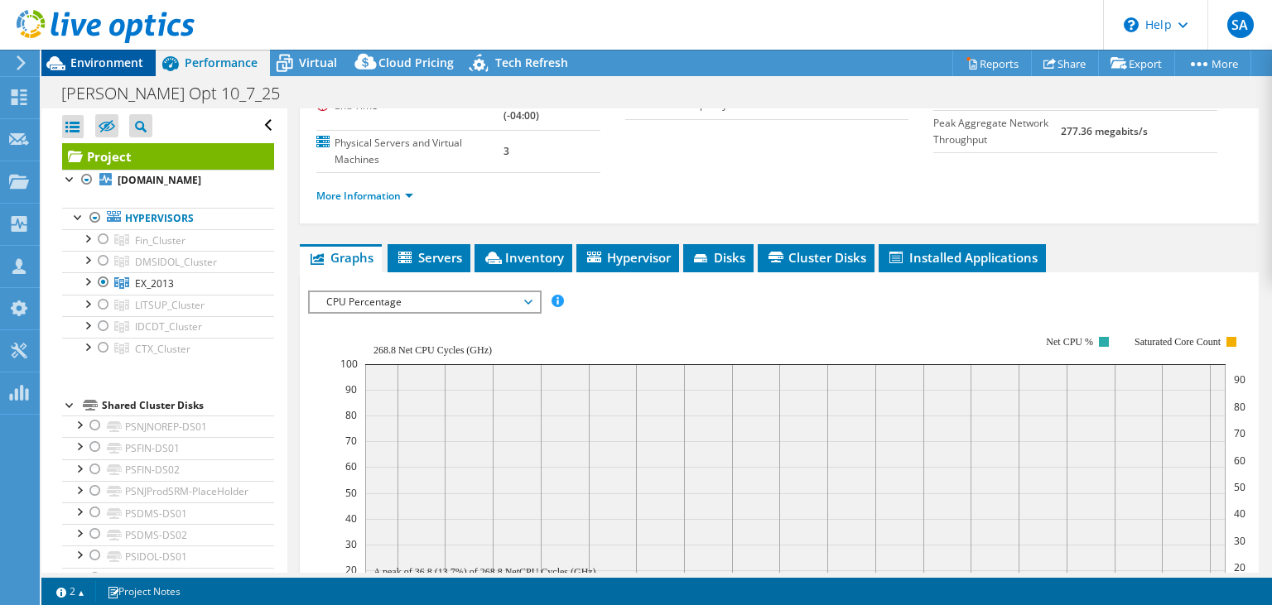
click at [105, 59] on span "Environment" at bounding box center [106, 63] width 73 height 16
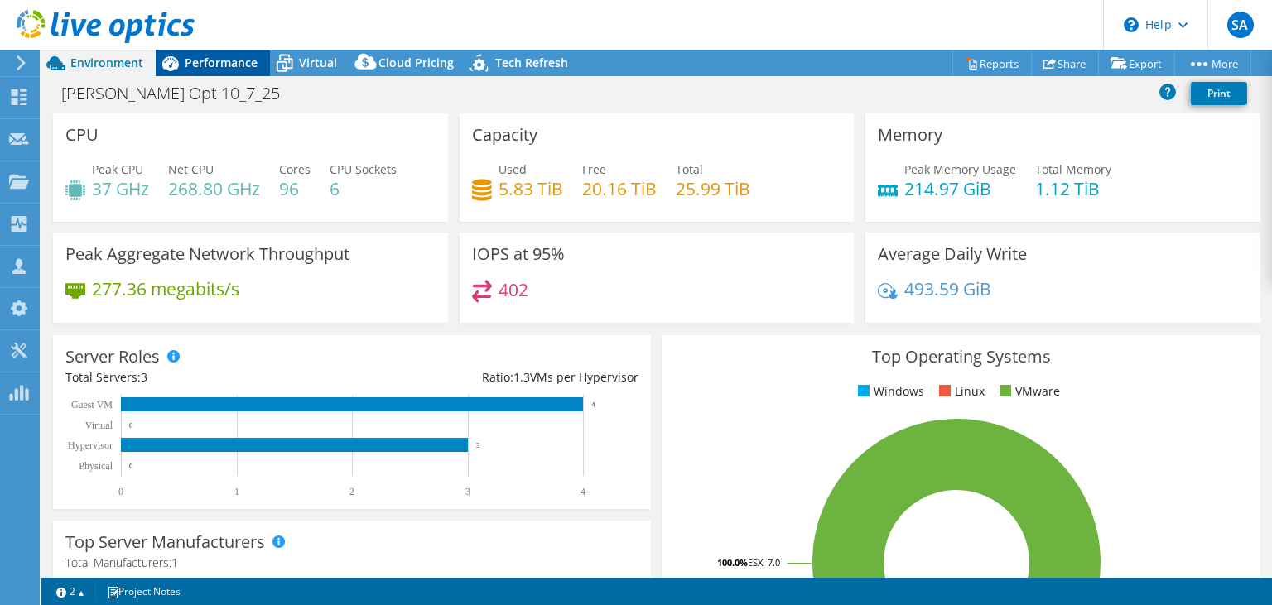
click at [207, 61] on span "Performance" at bounding box center [221, 63] width 73 height 16
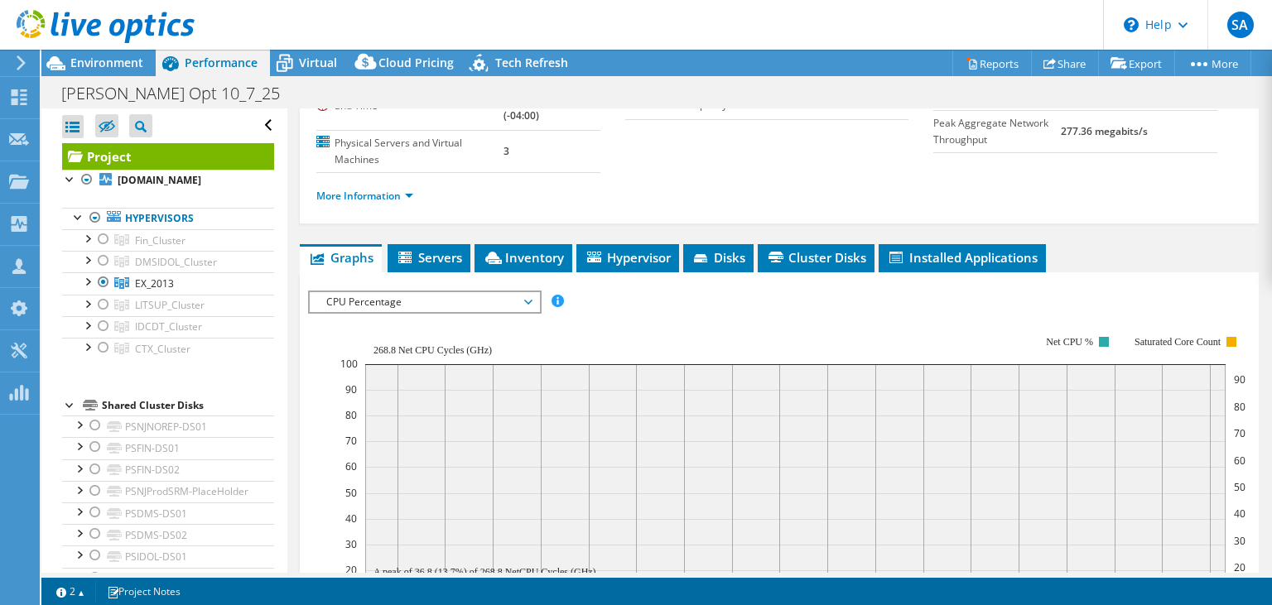
click at [432, 293] on span "CPU Percentage" at bounding box center [424, 302] width 213 height 20
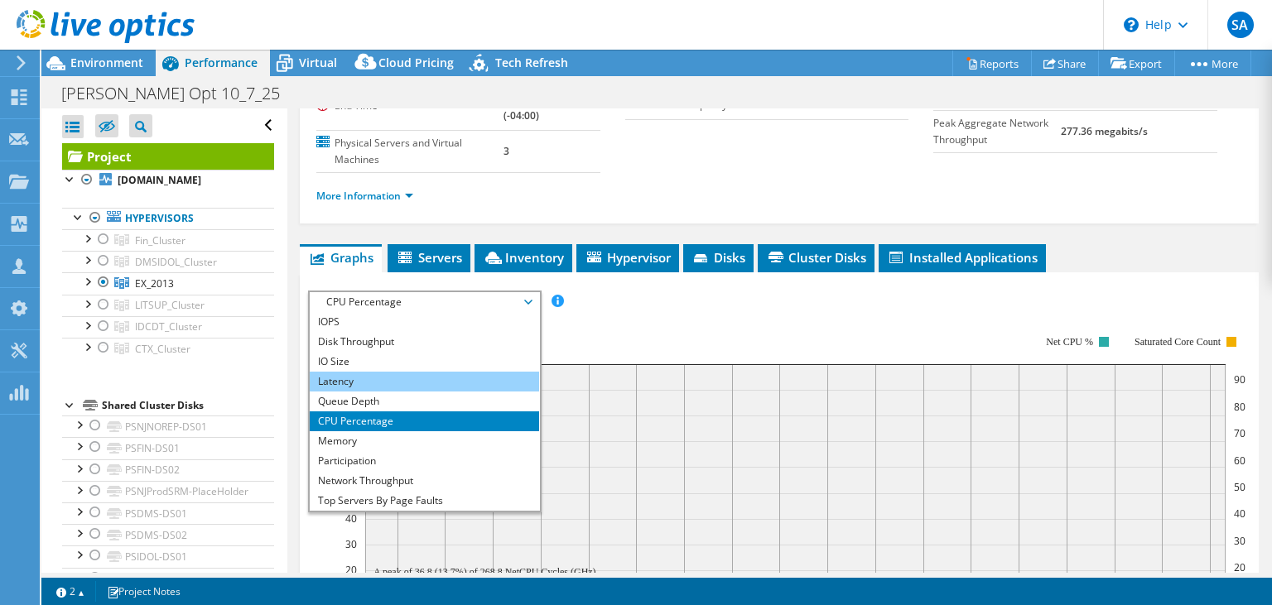
click at [369, 382] on li "Latency" at bounding box center [424, 382] width 229 height 20
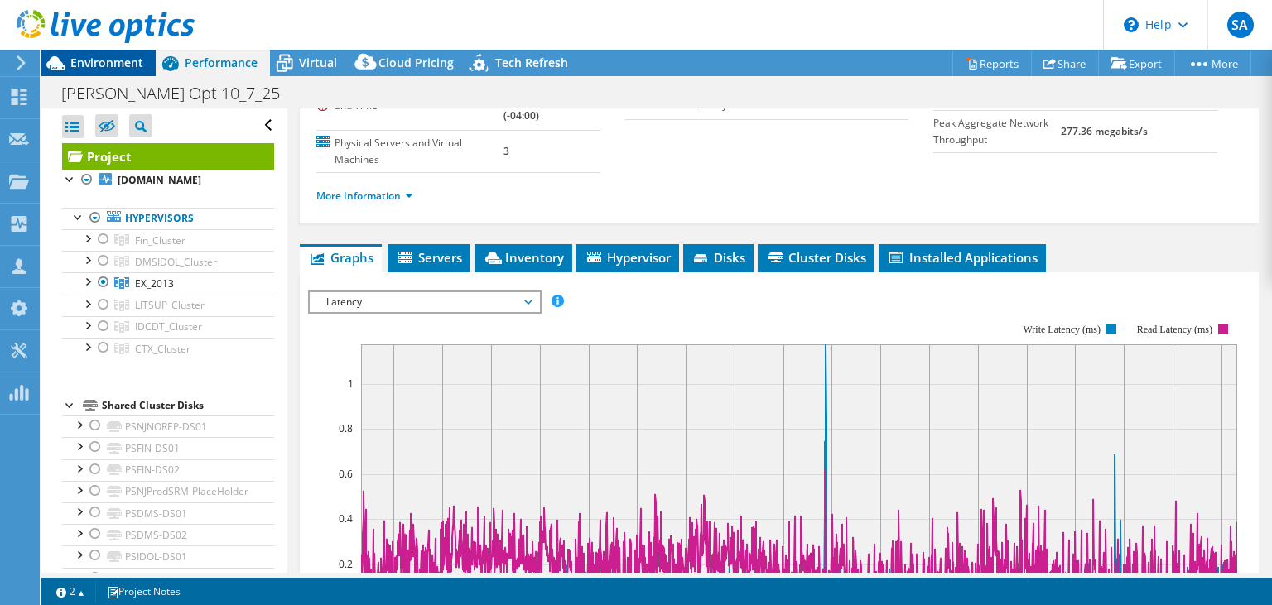
click at [102, 59] on span "Environment" at bounding box center [106, 63] width 73 height 16
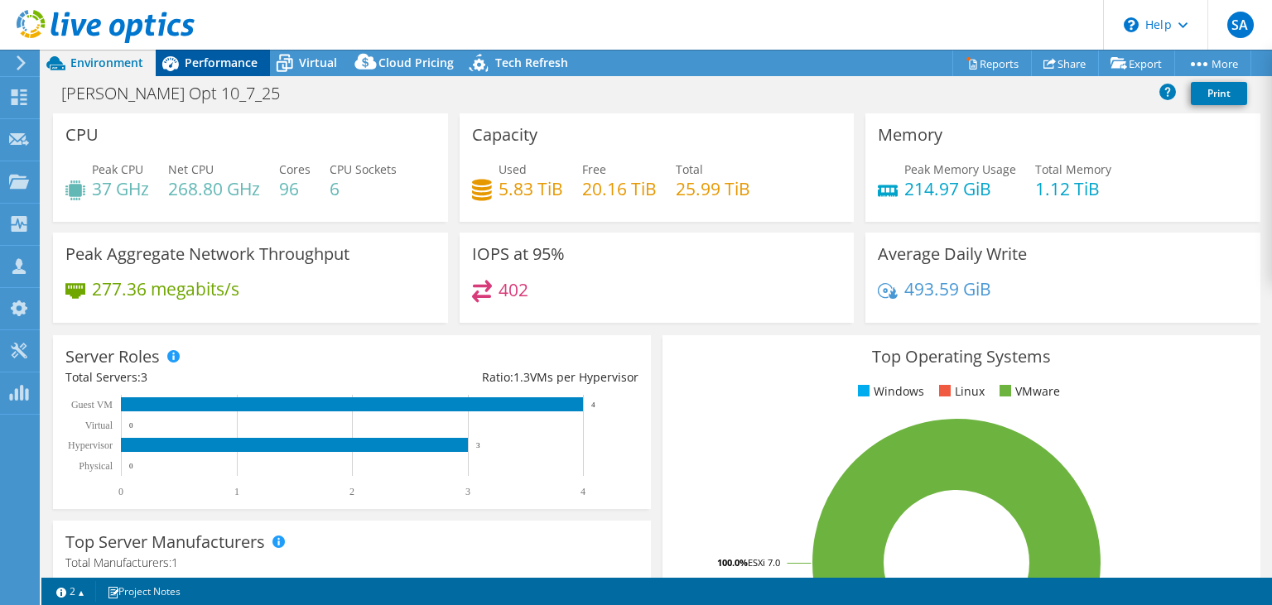
click at [217, 70] on span "Performance" at bounding box center [221, 63] width 73 height 16
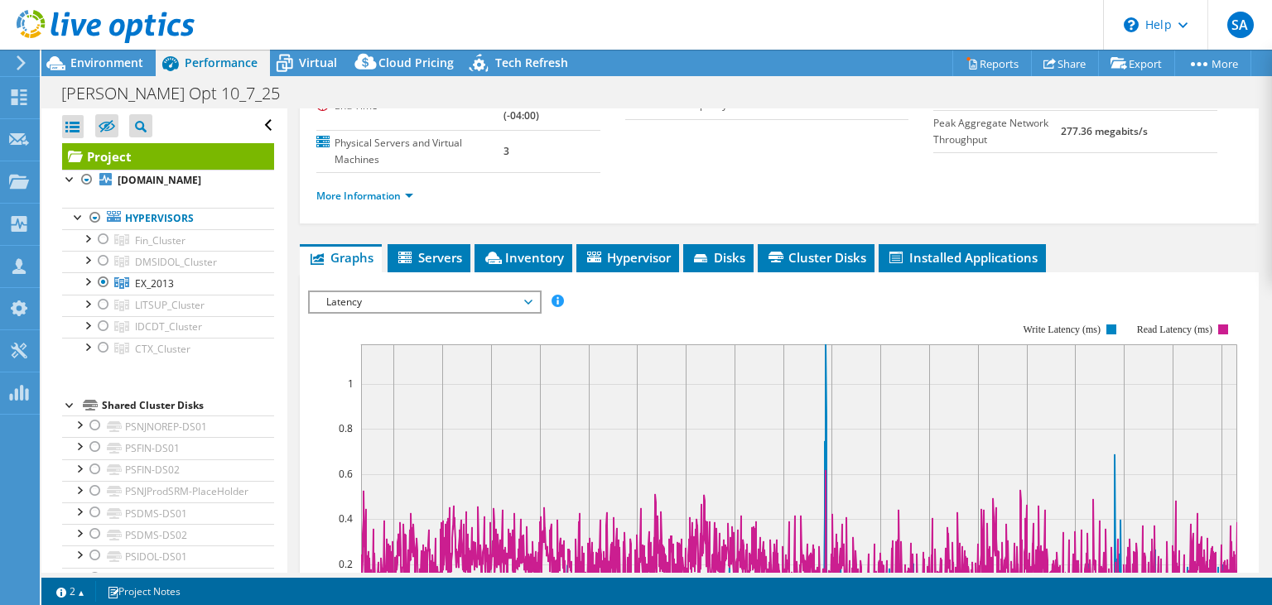
click at [499, 297] on span "Latency" at bounding box center [424, 302] width 213 height 20
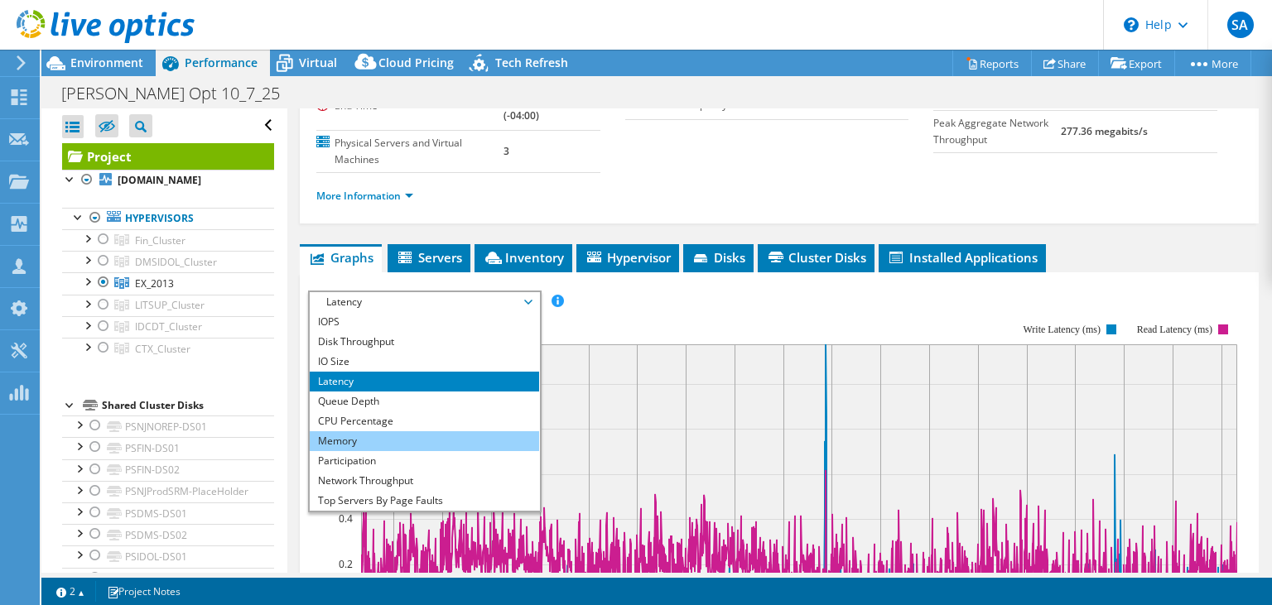
click at [398, 436] on li "Memory" at bounding box center [424, 441] width 229 height 20
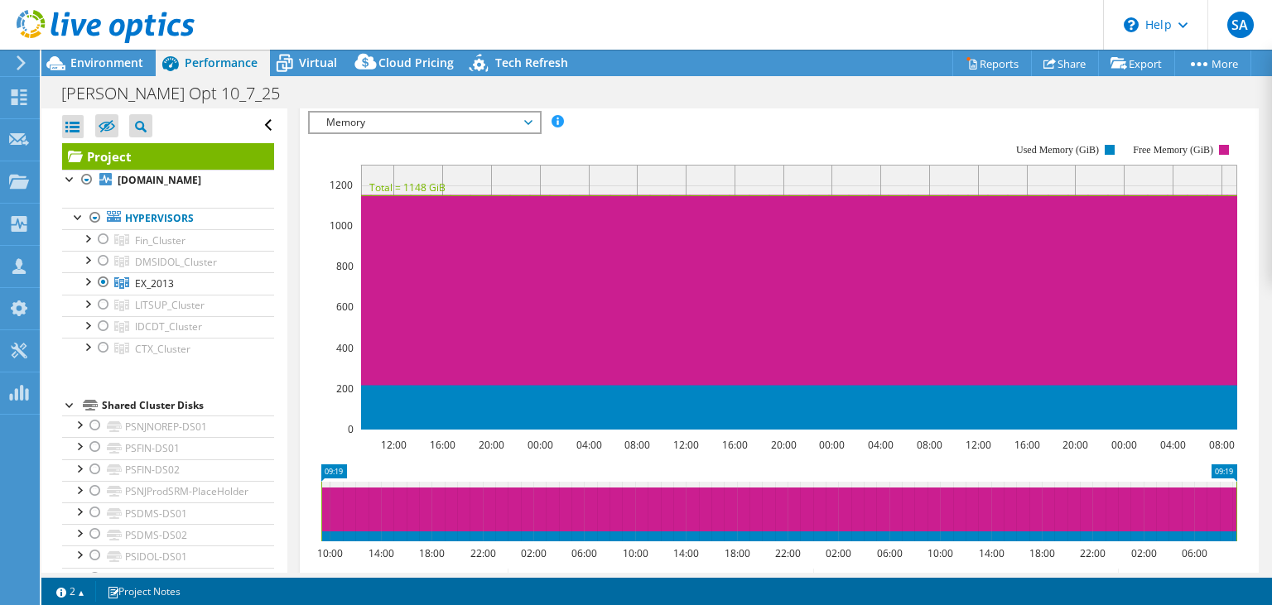
scroll to position [288, 0]
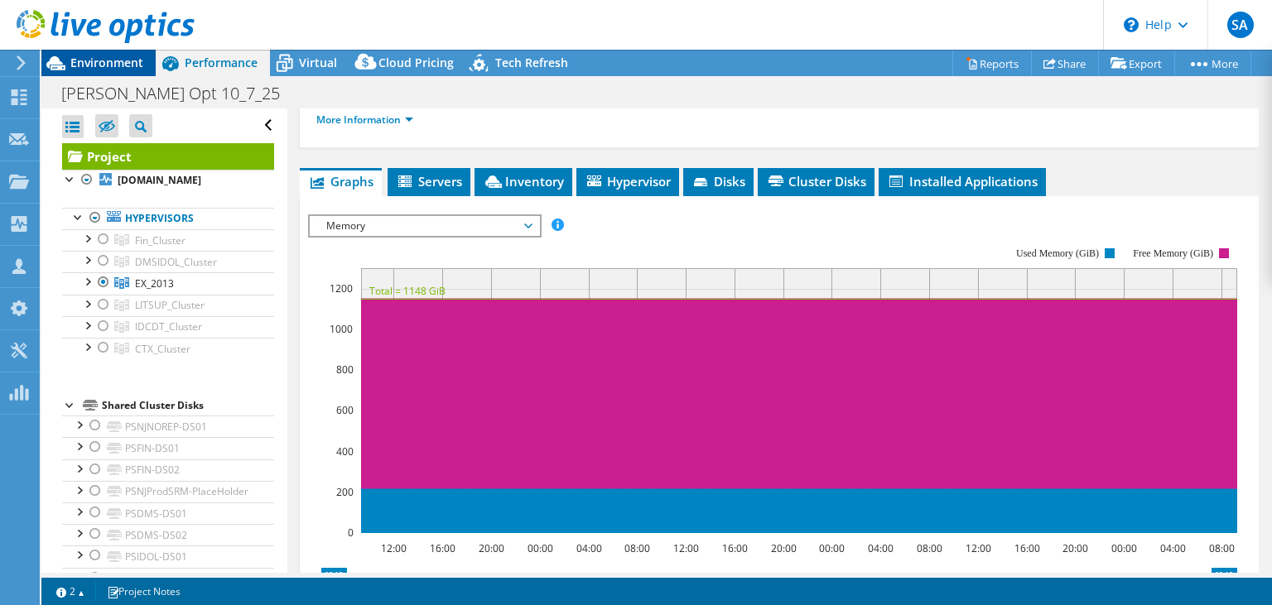
click at [124, 55] on span "Environment" at bounding box center [106, 63] width 73 height 16
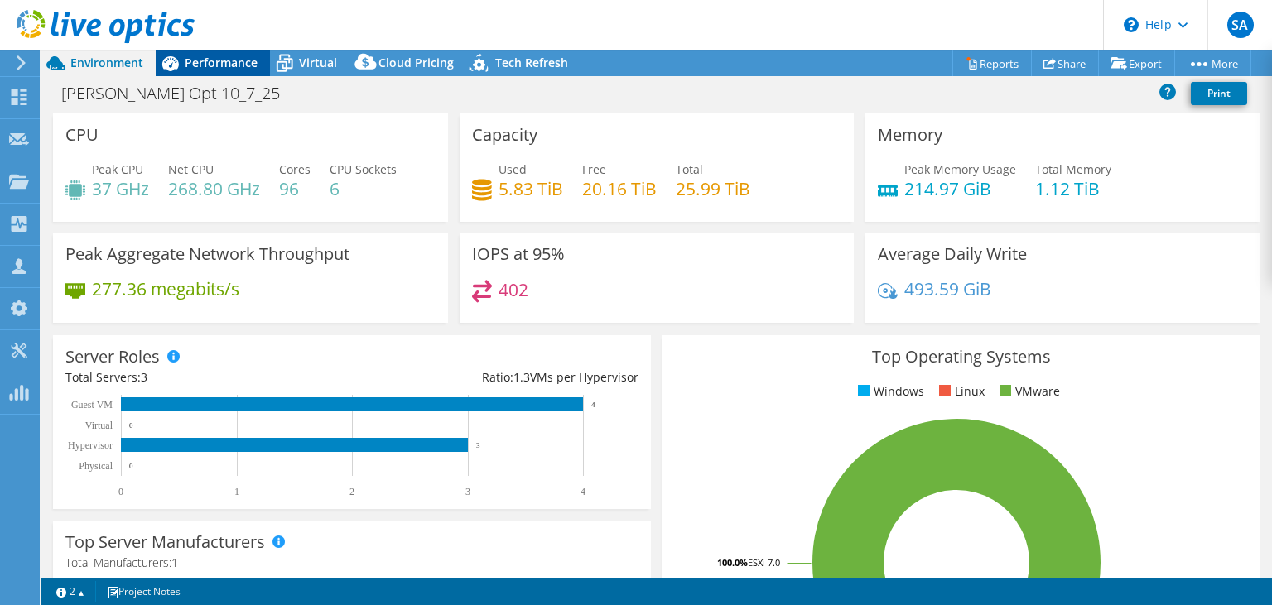
click at [253, 54] on div "Performance" at bounding box center [213, 63] width 114 height 26
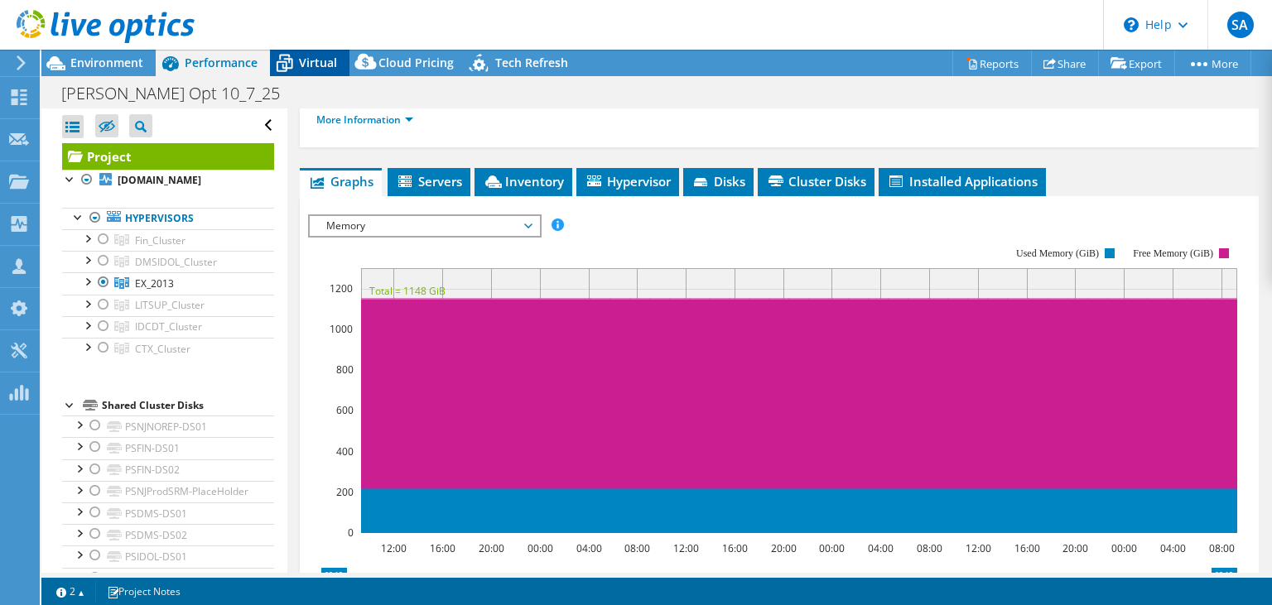
click at [319, 66] on span "Virtual" at bounding box center [318, 63] width 38 height 16
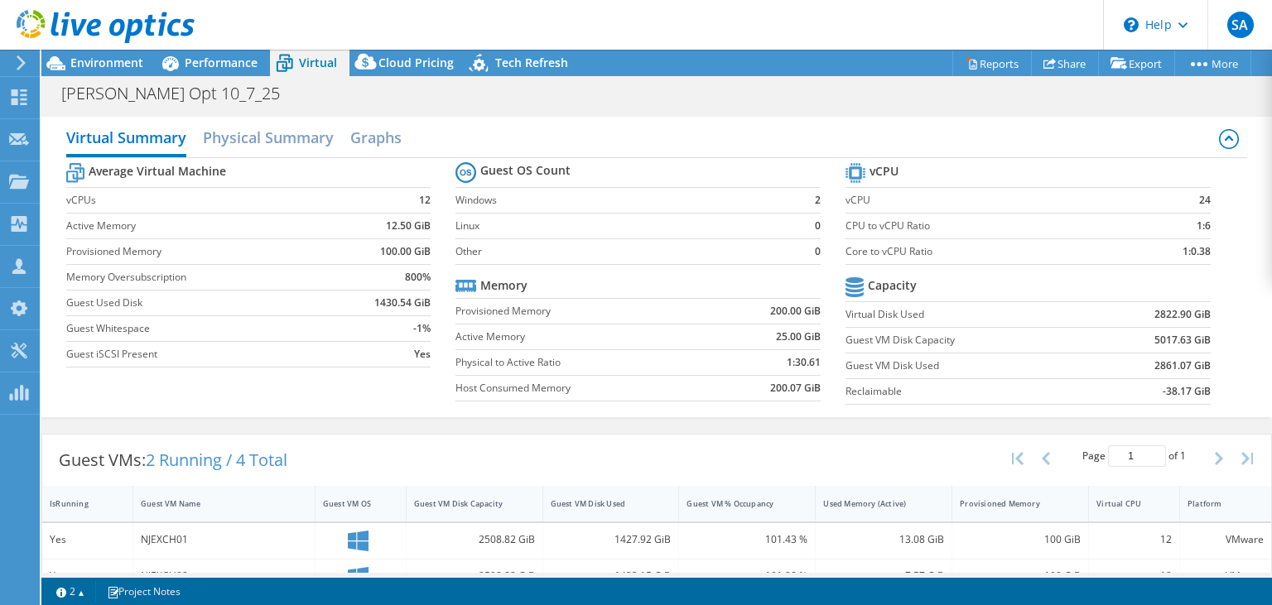
click at [608, 132] on div "Virtual Summary Physical Summary Graphs" at bounding box center [657, 139] width 1182 height 37
click at [291, 134] on h2 "Physical Summary" at bounding box center [268, 139] width 131 height 36
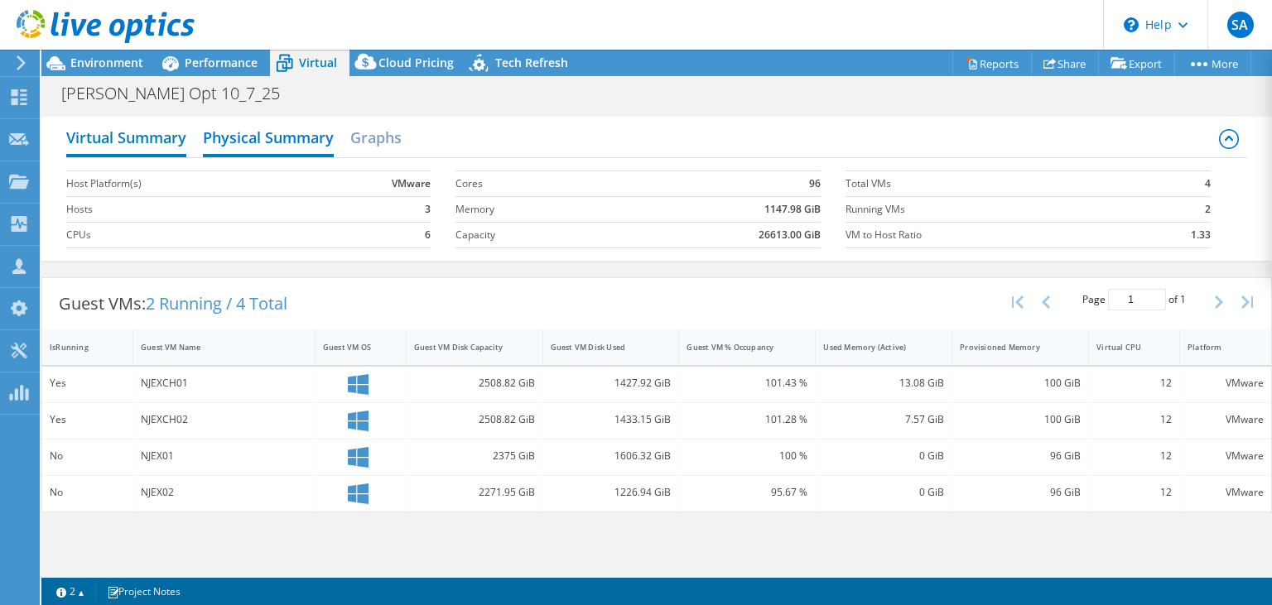
click at [147, 129] on h2 "Virtual Summary" at bounding box center [126, 139] width 120 height 36
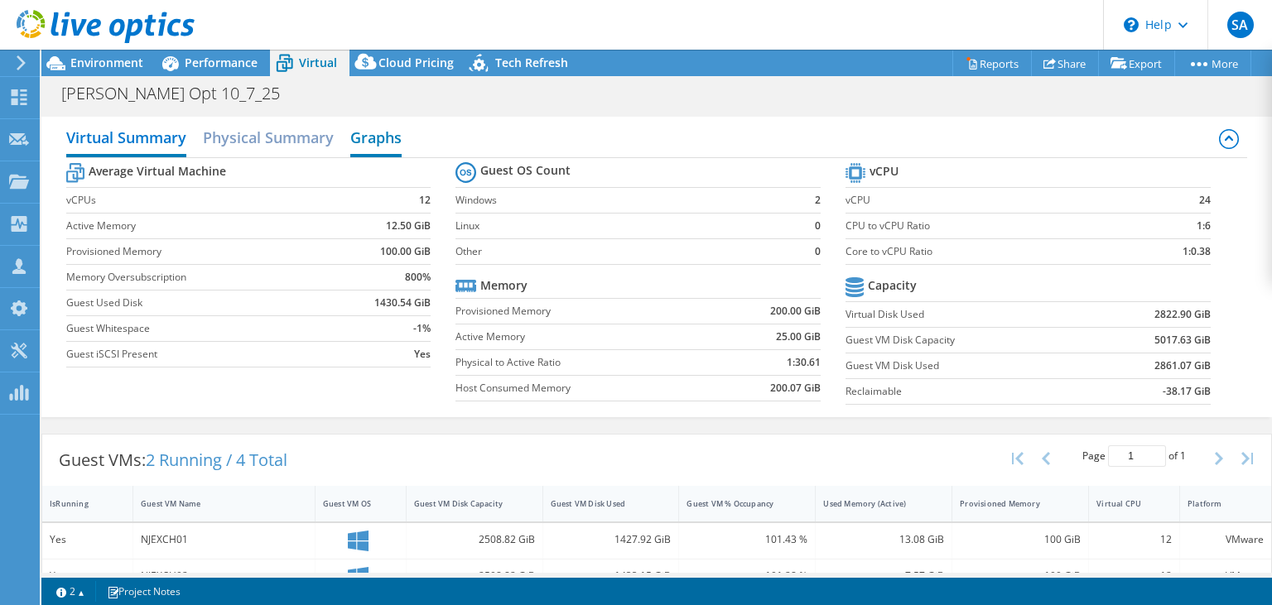
click at [366, 143] on h2 "Graphs" at bounding box center [375, 139] width 51 height 36
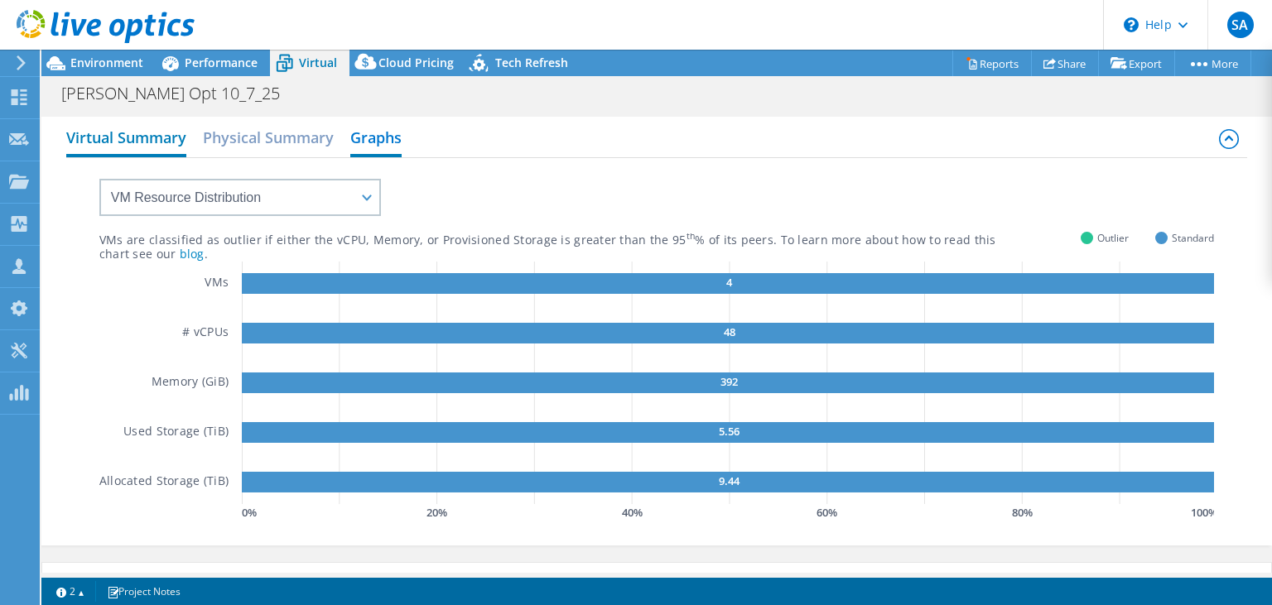
click at [164, 145] on h2 "Virtual Summary" at bounding box center [126, 139] width 120 height 36
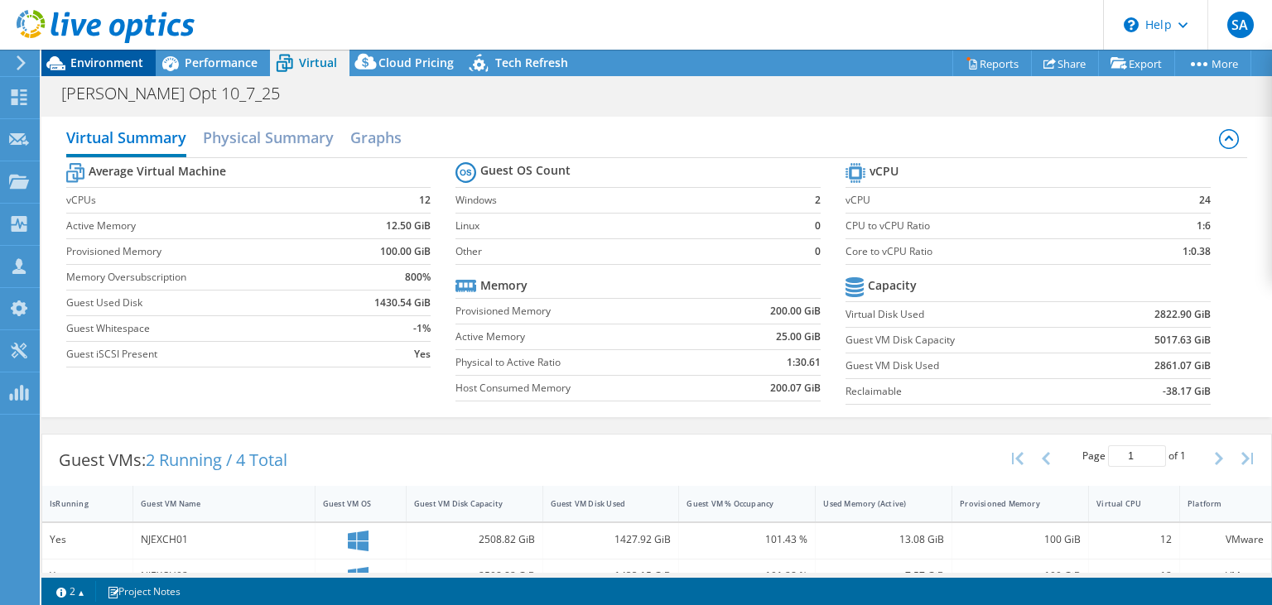
click at [124, 58] on span "Environment" at bounding box center [106, 63] width 73 height 16
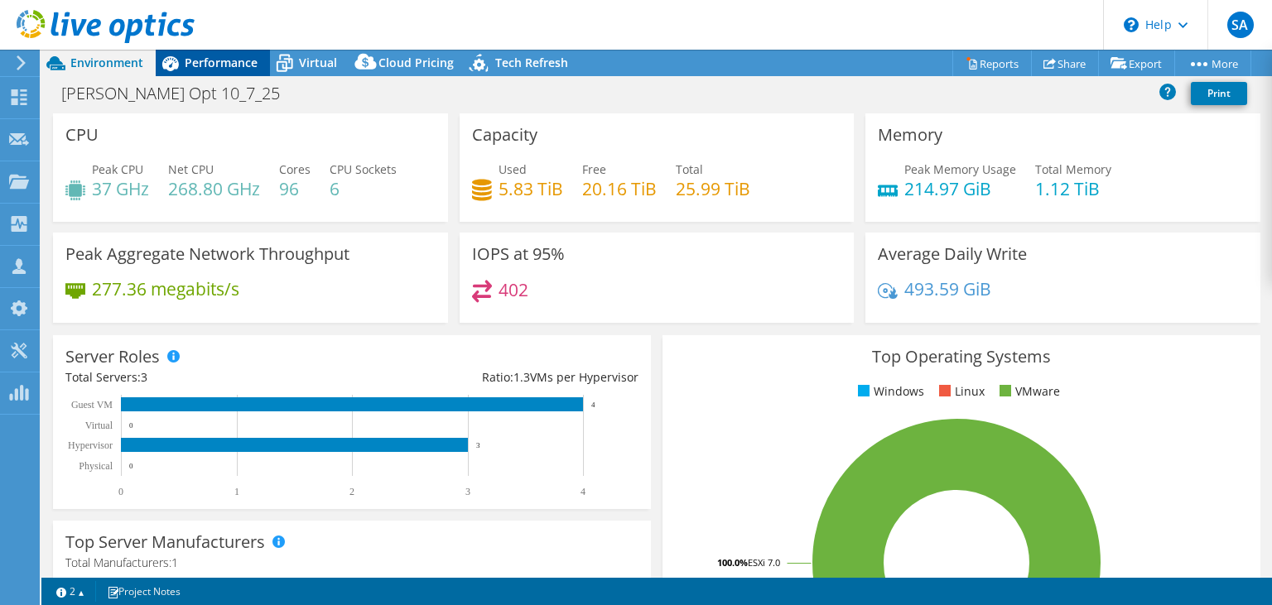
click at [214, 53] on div "Performance" at bounding box center [213, 63] width 114 height 26
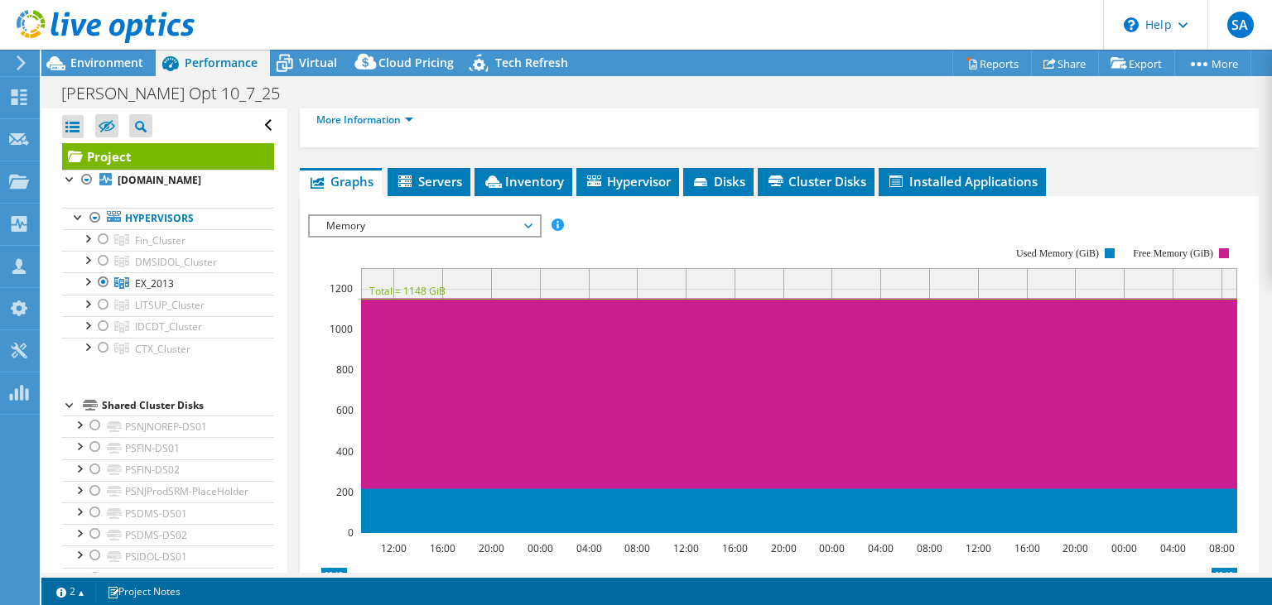
click at [121, 55] on div at bounding box center [97, 27] width 195 height 55
click at [114, 59] on span "Environment" at bounding box center [106, 63] width 73 height 16
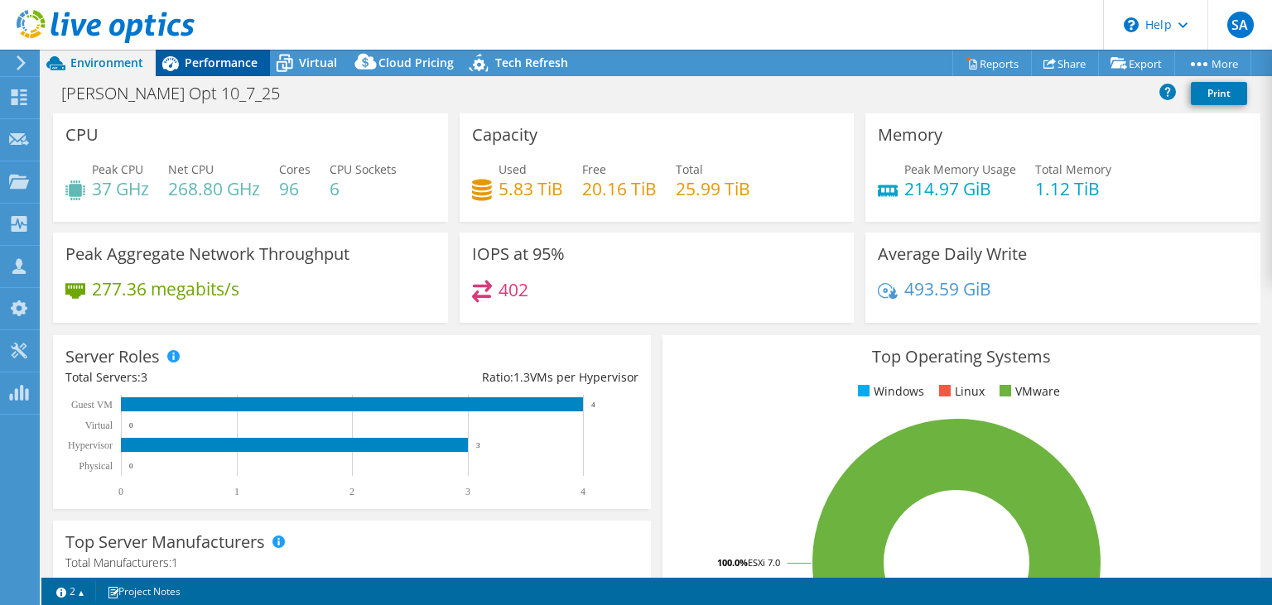
click at [227, 63] on span "Performance" at bounding box center [221, 63] width 73 height 16
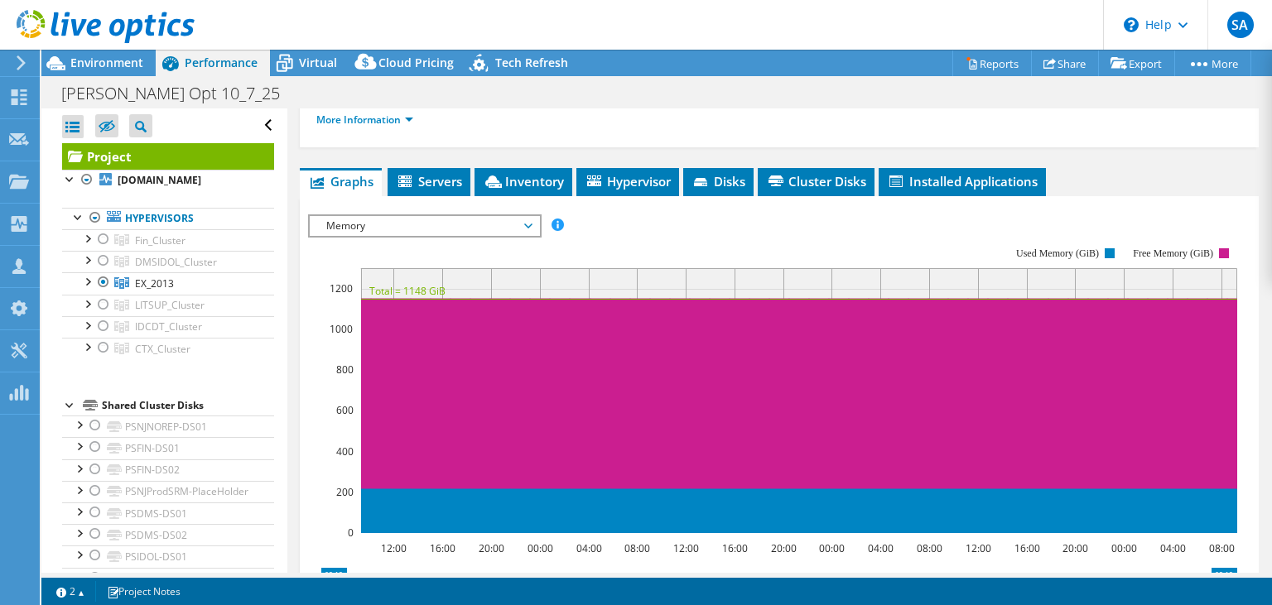
scroll to position [0, 0]
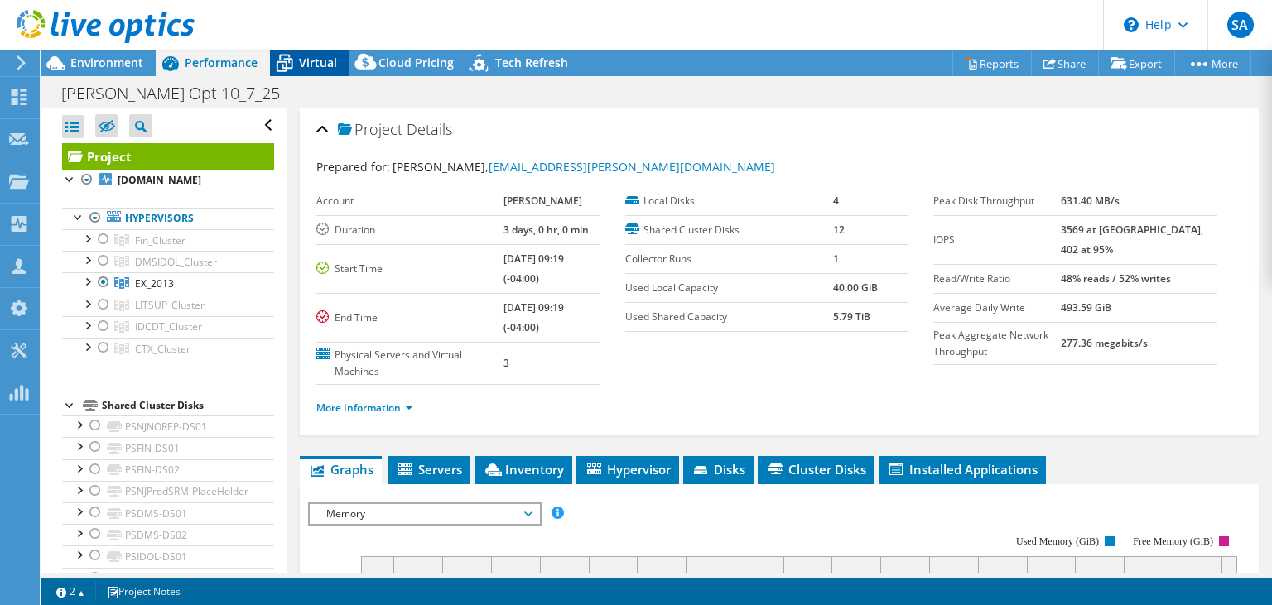
click at [301, 71] on div "Virtual" at bounding box center [309, 63] width 79 height 26
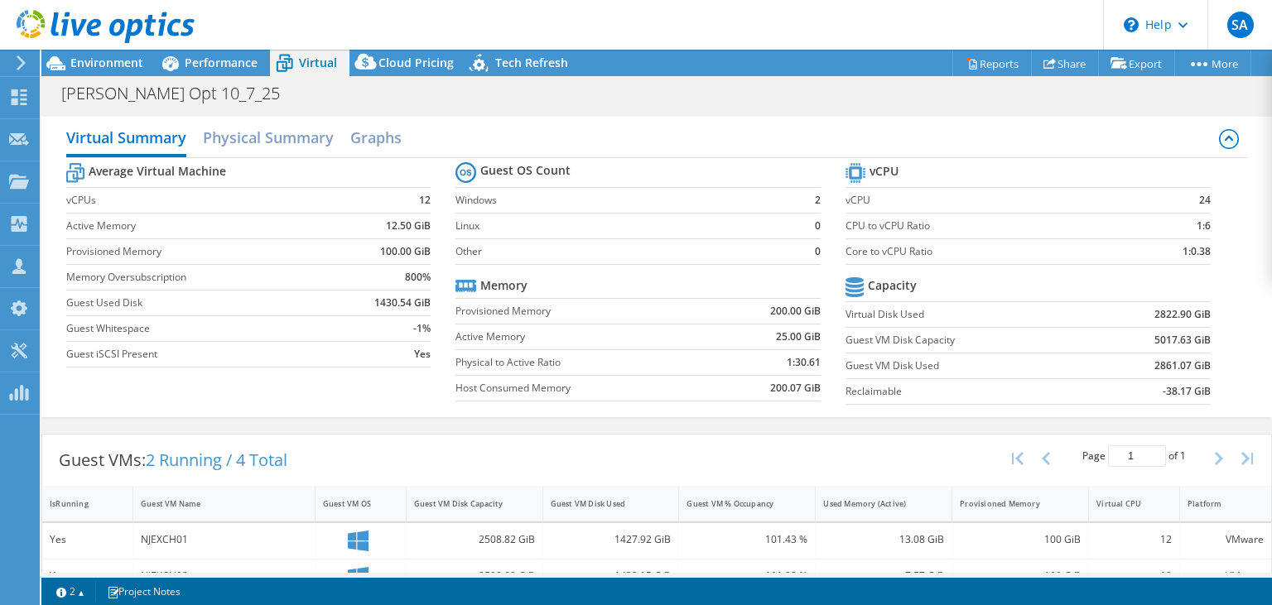
click at [818, 46] on header "SA Partner Team Member [PERSON_NAME] [PERSON_NAME][EMAIL_ADDRESS][PERSON_NAME][…" at bounding box center [636, 25] width 1272 height 50
